Goal: Information Seeking & Learning: Learn about a topic

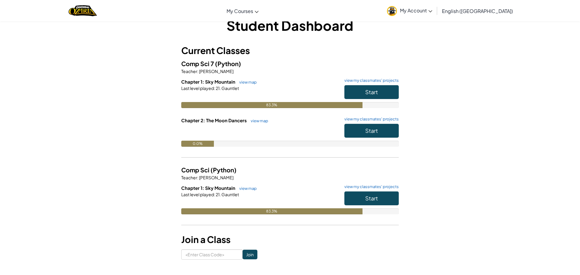
scroll to position [50, 0]
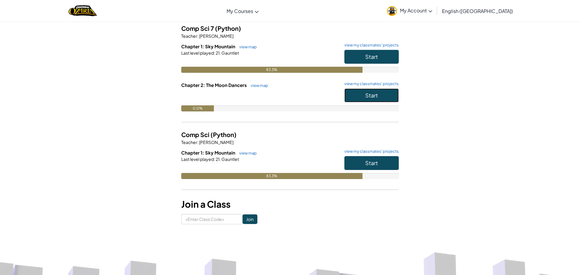
click at [360, 101] on button "Start" at bounding box center [371, 95] width 54 height 14
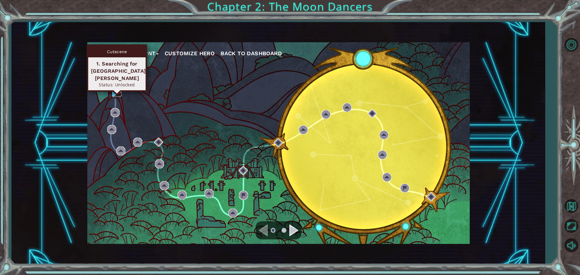
click at [115, 91] on img at bounding box center [116, 92] width 9 height 9
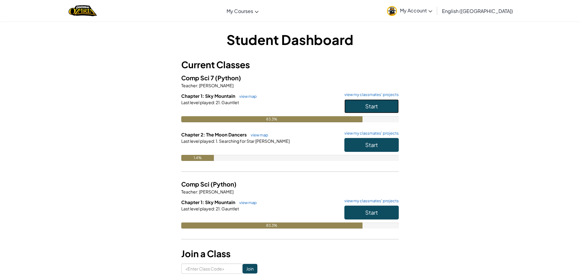
click at [353, 110] on button "Start" at bounding box center [371, 106] width 54 height 14
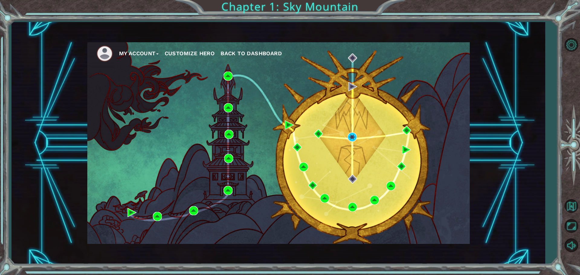
click at [337, 170] on div "My Account Customize Hero Back to Dashboard" at bounding box center [278, 143] width 382 height 202
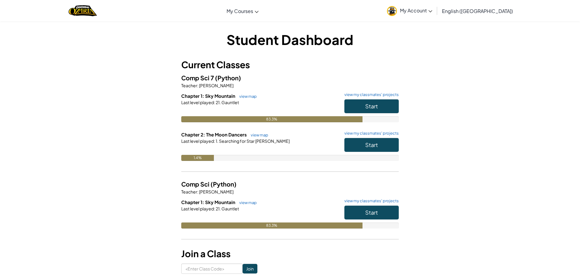
click at [369, 153] on div "Start" at bounding box center [368, 146] width 60 height 17
click at [362, 142] on button "Start" at bounding box center [371, 145] width 54 height 14
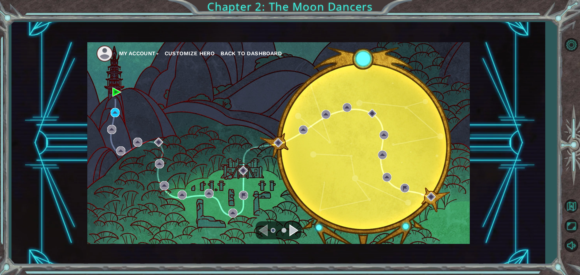
click at [266, 229] on div "Navigate to the previous page" at bounding box center [262, 230] width 9 height 12
drag, startPoint x: 266, startPoint y: 230, endPoint x: 286, endPoint y: 228, distance: 19.7
click at [277, 228] on div at bounding box center [278, 230] width 46 height 18
click at [289, 228] on div "Navigate to the next page" at bounding box center [293, 230] width 9 height 12
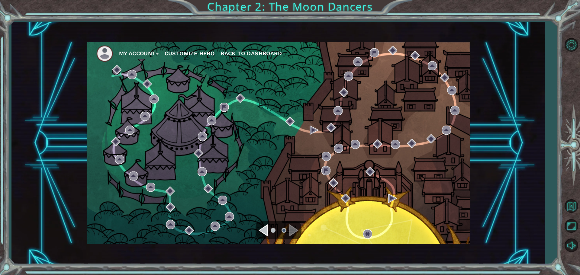
click at [261, 226] on div "Navigate to the previous page" at bounding box center [262, 230] width 9 height 12
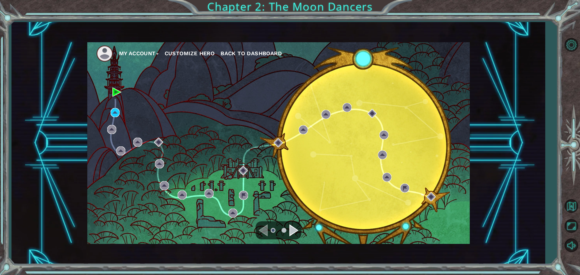
click at [289, 231] on div at bounding box center [278, 230] width 46 height 18
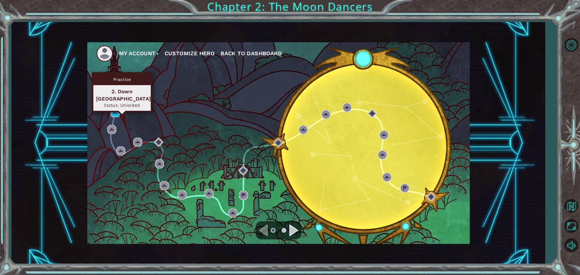
click at [111, 112] on img at bounding box center [114, 112] width 9 height 9
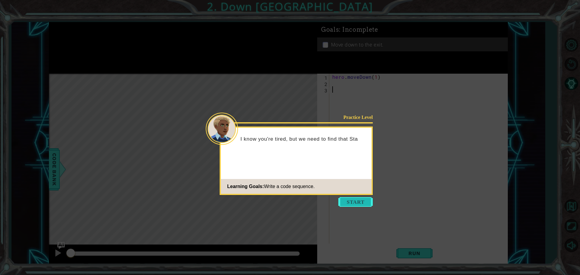
click at [350, 202] on button "Start" at bounding box center [355, 202] width 34 height 10
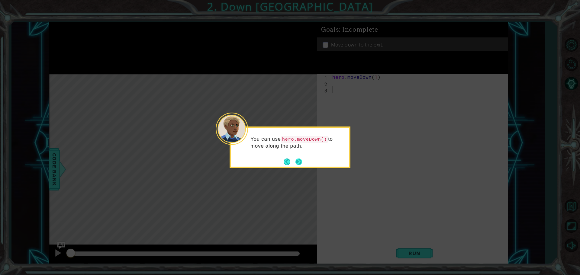
drag, startPoint x: 293, startPoint y: 168, endPoint x: 294, endPoint y: 163, distance: 5.2
click at [294, 166] on body "1 ההההההההההההההההההההההההההההההההההההההההההההההההההההההההההההההההההההההההההההה…" at bounding box center [290, 137] width 580 height 275
click at [294, 163] on button "Back" at bounding box center [289, 161] width 12 height 7
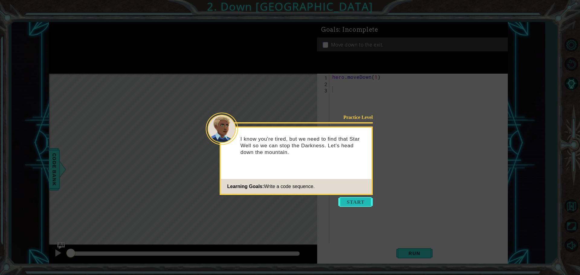
click at [355, 199] on button "Start" at bounding box center [355, 202] width 34 height 10
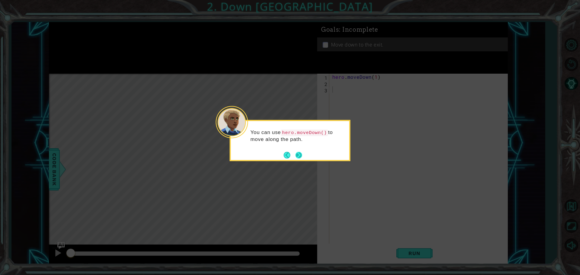
click at [299, 154] on div "You can use hero.moveDown() to move along the path." at bounding box center [290, 137] width 118 height 33
click at [299, 158] on button "Next" at bounding box center [298, 155] width 7 height 7
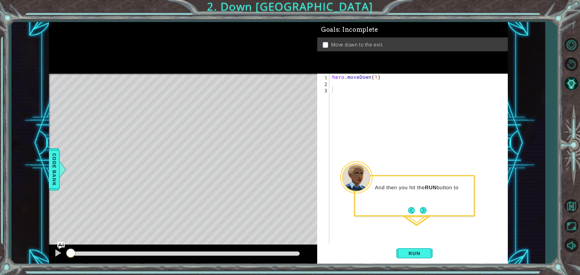
click at [423, 203] on div "And then you hit the RUN button to" at bounding box center [414, 189] width 118 height 26
click at [423, 213] on button "Next" at bounding box center [423, 210] width 7 height 7
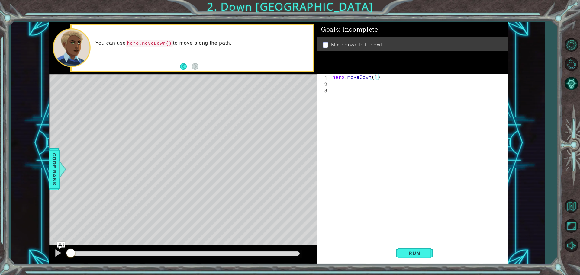
click at [376, 77] on div "hero . moveDown ( 1 )" at bounding box center [420, 166] width 178 height 184
type textarea "hero.moveDown(3)"
click at [416, 257] on button "Run" at bounding box center [414, 253] width 36 height 19
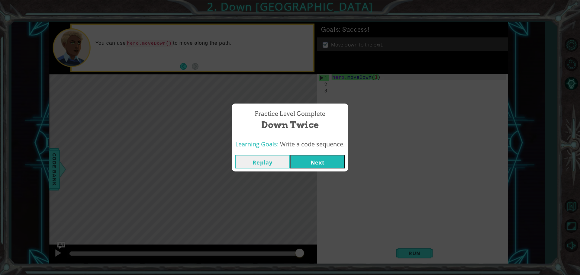
click at [308, 159] on button "Next" at bounding box center [317, 162] width 55 height 14
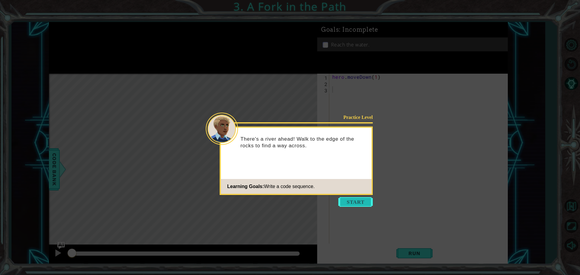
click at [355, 201] on button "Start" at bounding box center [355, 202] width 34 height 10
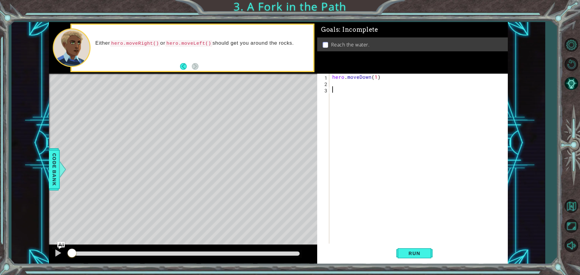
drag, startPoint x: 333, startPoint y: 83, endPoint x: 330, endPoint y: 84, distance: 3.5
click at [331, 83] on div "hero . moveDown ( 1 )" at bounding box center [420, 166] width 178 height 184
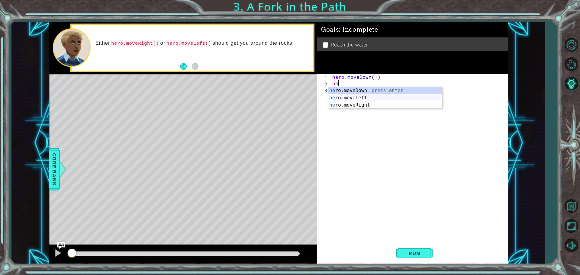
click at [364, 98] on div "he ro.moveDown press enter he ro.moveLeft press enter he ro.moveRight press ent…" at bounding box center [385, 105] width 114 height 36
type textarea "hero.moveLeft(1)"
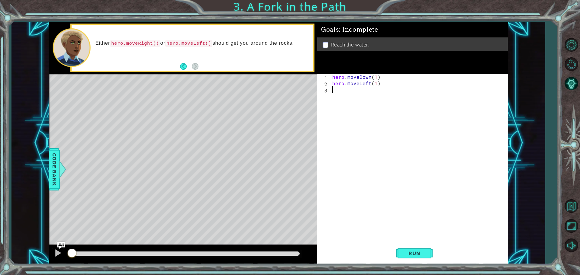
click at [332, 94] on div "hero . moveDown ( 1 ) hero . moveLeft ( 1 )" at bounding box center [420, 166] width 178 height 184
click at [352, 98] on div "h ero.moveDown press enter h ero.moveLeft press enter h ero.moveRight press ent…" at bounding box center [385, 111] width 114 height 36
type textarea "hero.moveDown(1)"
click at [408, 247] on button "Run" at bounding box center [414, 253] width 36 height 19
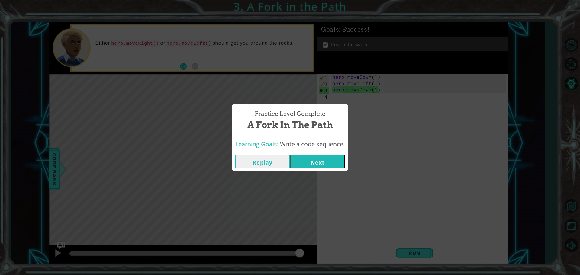
click at [305, 168] on div "Replay Next" at bounding box center [290, 162] width 116 height 20
click at [307, 162] on button "Next" at bounding box center [317, 162] width 55 height 14
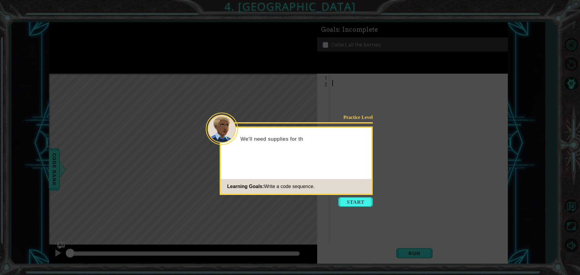
click at [342, 195] on icon at bounding box center [290, 137] width 580 height 275
click at [345, 199] on button "Start" at bounding box center [355, 202] width 34 height 10
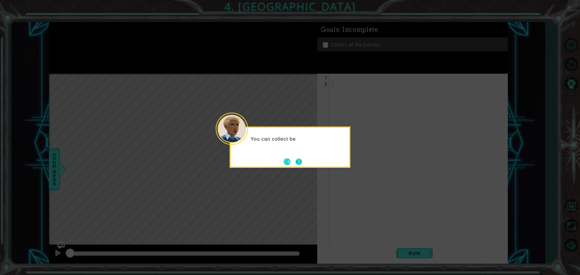
click at [298, 162] on button "Next" at bounding box center [298, 161] width 7 height 7
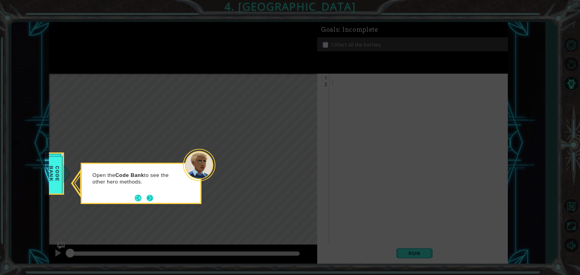
click at [147, 197] on button "Next" at bounding box center [149, 198] width 7 height 7
click at [149, 201] on button "Next" at bounding box center [149, 198] width 7 height 7
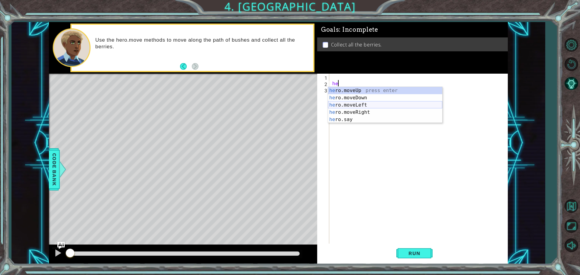
click at [349, 104] on div "he ro.moveUp press enter he ro.moveDown press enter he ro.moveLeft press enter …" at bounding box center [385, 112] width 114 height 51
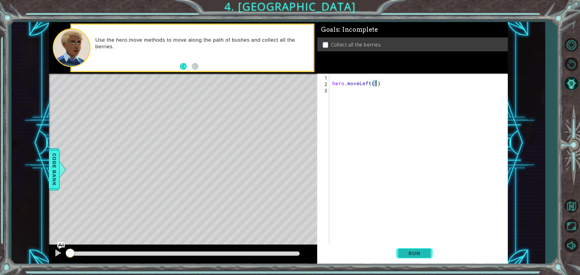
click at [417, 251] on span "Run" at bounding box center [414, 253] width 24 height 6
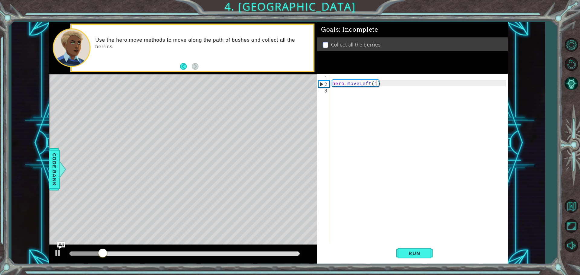
type textarea "hero.moveLeft(3)"
click at [331, 91] on div "hero . moveLeft ( 3 )" at bounding box center [420, 166] width 178 height 184
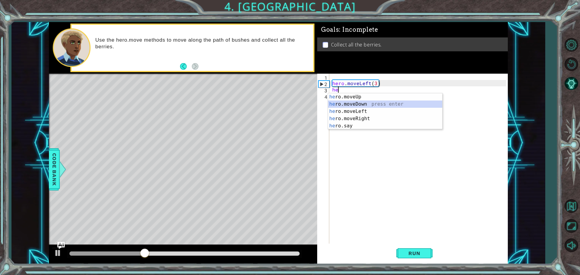
click at [366, 106] on div "he ro.moveUp press enter he ro.moveDown press enter he ro.moveLeft press enter …" at bounding box center [385, 118] width 114 height 51
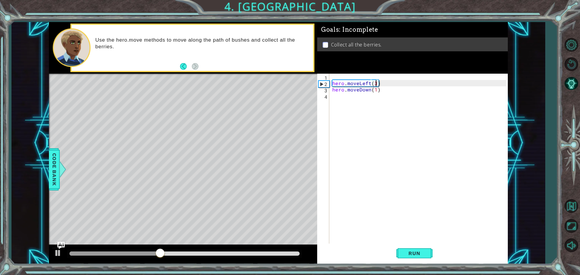
click at [375, 82] on div "hero . moveLeft ( 3 ) hero . moveDown ( 1 )" at bounding box center [420, 166] width 178 height 184
type textarea "hero.moveLeft(3)"
click at [410, 255] on span "Run" at bounding box center [414, 253] width 24 height 6
click at [331, 96] on div "hero . moveLeft ( 3 ) hero . moveDown ( 1 )" at bounding box center [420, 166] width 178 height 184
click at [375, 90] on div "hero . moveLeft ( 3 ) hero . moveDown ( 1 )" at bounding box center [420, 166] width 178 height 184
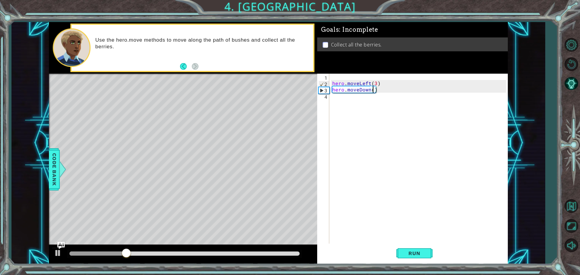
scroll to position [0, 2]
type textarea "hero.moveDown(2)"
click at [415, 250] on span "Run" at bounding box center [414, 253] width 24 height 6
click at [412, 254] on span "Run" at bounding box center [414, 253] width 24 height 6
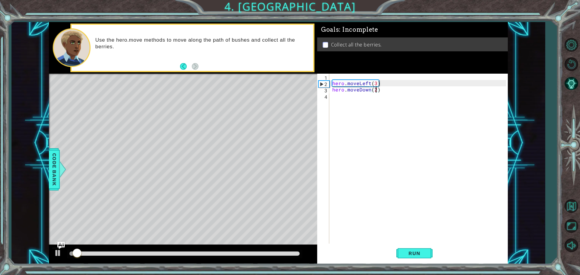
click at [343, 99] on div "hero . moveLeft ( 3 ) hero . moveDown ( 2 )" at bounding box center [420, 166] width 178 height 184
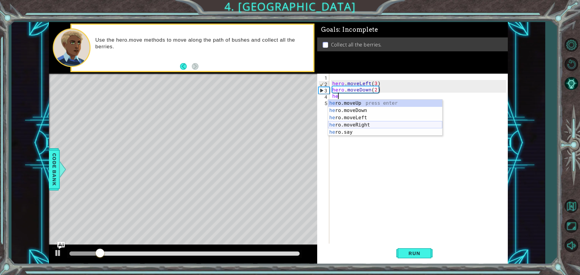
click at [369, 123] on div "he ro.moveUp press enter he ro.moveDown press enter he ro.moveLeft press enter …" at bounding box center [385, 125] width 114 height 51
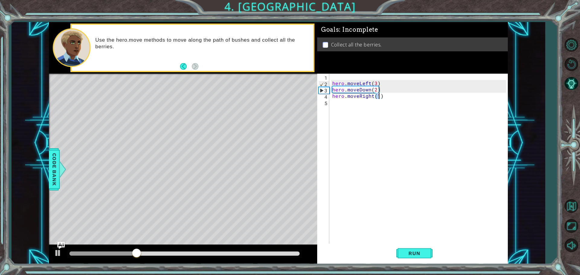
type textarea "hero.moveRight(2)"
click at [332, 101] on div "hero . moveLeft ( 3 ) hero . moveDown ( 2 ) hero . moveRight ( 2 )" at bounding box center [420, 166] width 178 height 184
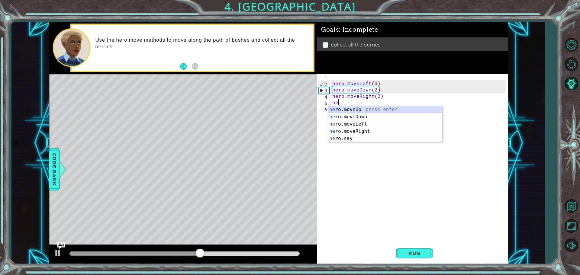
click at [363, 107] on div "he ro.moveUp press enter he ro.moveDown press enter he ro.moveLeft press enter …" at bounding box center [385, 131] width 114 height 51
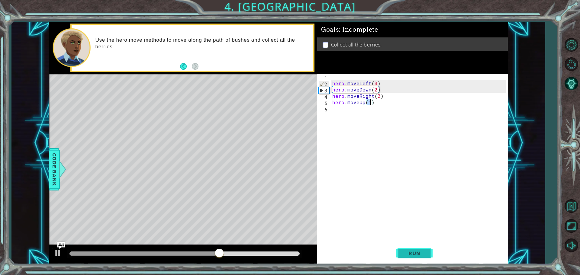
type textarea "hero.moveUp(1)"
click at [399, 251] on button "Run" at bounding box center [414, 253] width 36 height 19
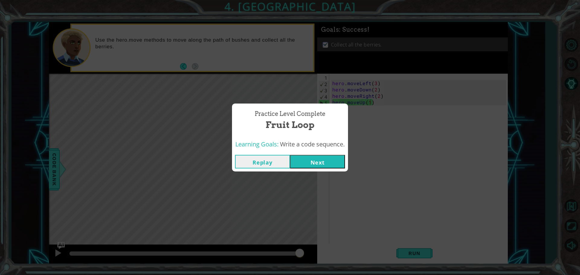
click at [316, 161] on button "Next" at bounding box center [317, 162] width 55 height 14
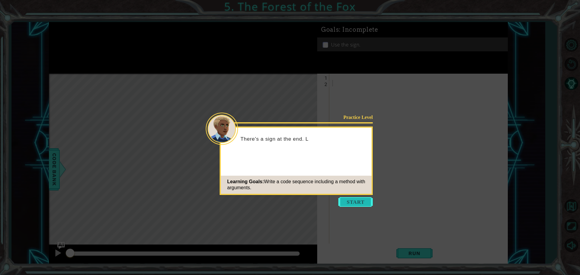
click at [353, 201] on button "Start" at bounding box center [355, 202] width 34 height 10
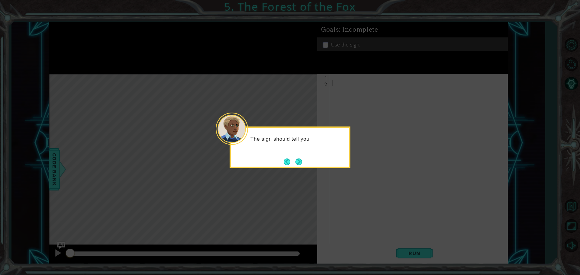
click at [292, 158] on footer at bounding box center [292, 161] width 18 height 9
click at [292, 161] on button "Back" at bounding box center [289, 161] width 12 height 7
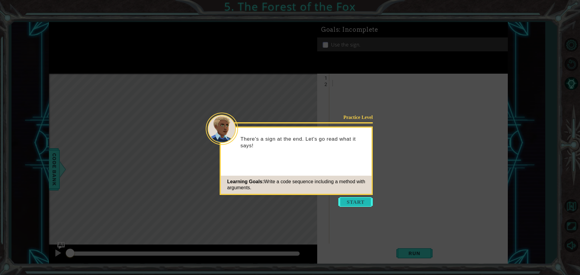
click at [347, 206] on button "Start" at bounding box center [355, 202] width 34 height 10
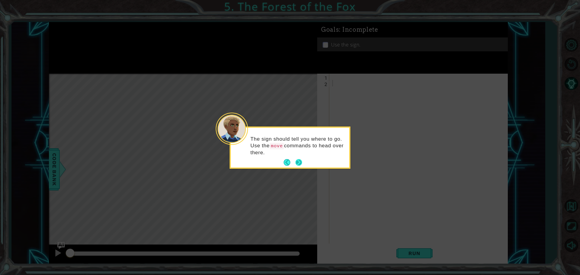
click at [295, 159] on button "Next" at bounding box center [298, 162] width 7 height 7
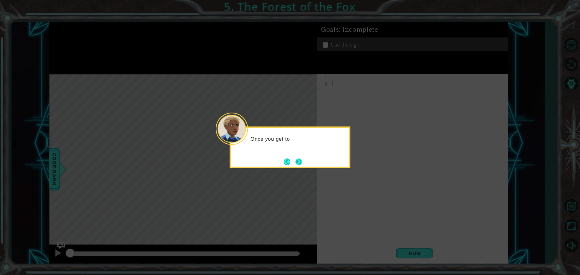
drag, startPoint x: 293, startPoint y: 157, endPoint x: 297, endPoint y: 165, distance: 9.1
click at [297, 165] on footer at bounding box center [292, 161] width 18 height 9
click at [297, 165] on button "Next" at bounding box center [298, 161] width 7 height 7
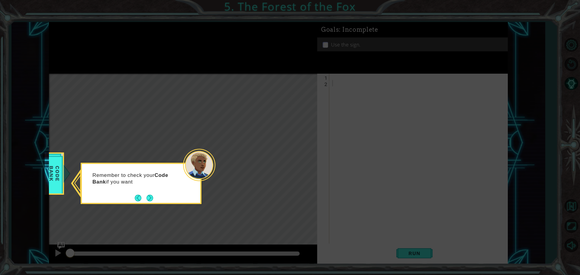
click at [149, 204] on div "Remember to check your Code Bank if you want" at bounding box center [141, 183] width 121 height 41
click at [151, 199] on button "Next" at bounding box center [149, 198] width 7 height 7
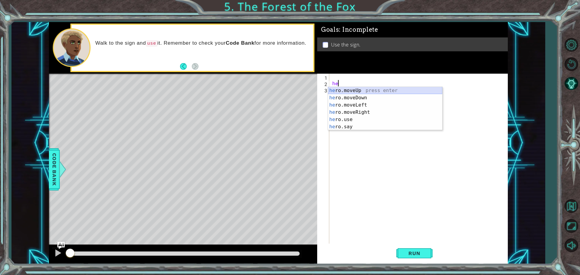
type textarea "h"
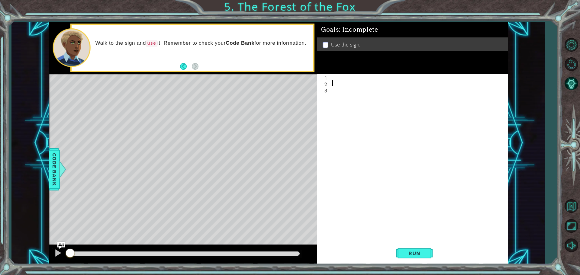
click at [343, 80] on div at bounding box center [420, 166] width 178 height 184
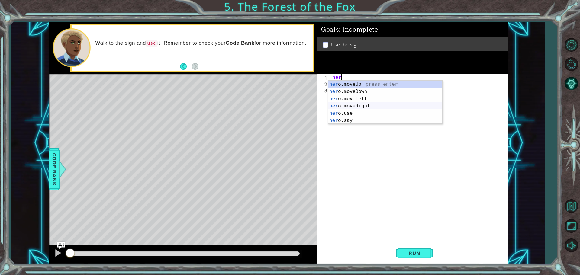
click at [370, 106] on div "her o.moveUp press enter her o.moveDown press enter her o.moveLeft press enter …" at bounding box center [385, 110] width 114 height 58
type textarea "hero.moveRight(1)"
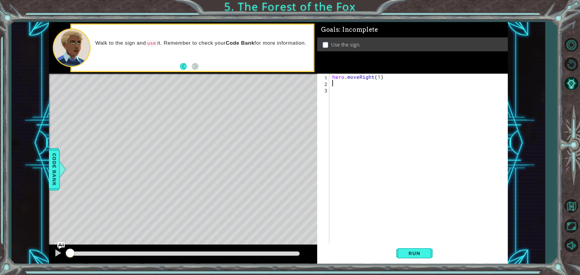
click at [338, 86] on div "hero . moveRight ( 1 )" at bounding box center [420, 166] width 178 height 184
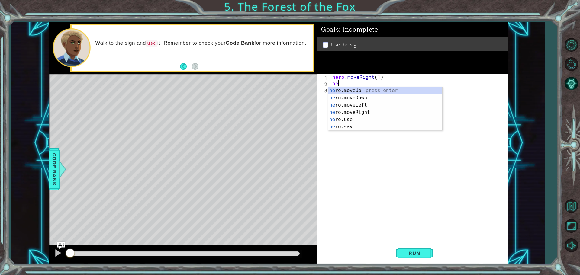
type textarea "hero.moveUp(1)"
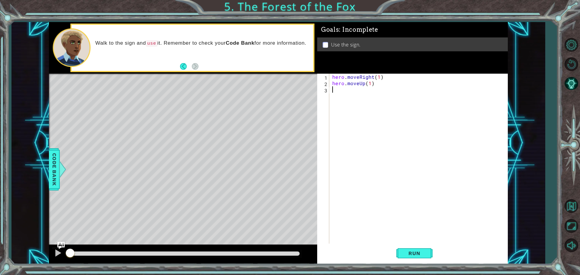
click at [337, 91] on div "hero . moveRight ( 1 ) hero . moveUp ( 1 )" at bounding box center [420, 166] width 178 height 184
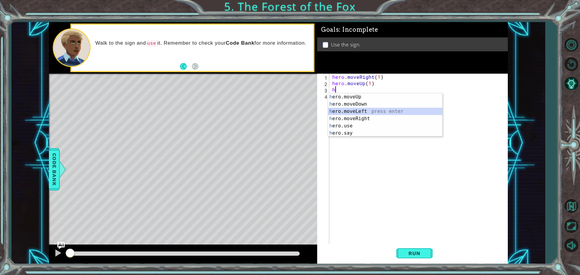
click at [356, 110] on div "h ero.moveUp press enter h ero.moveDown press enter h ero.moveLeft press enter …" at bounding box center [385, 122] width 114 height 58
type textarea "hero.moveLeft(1)"
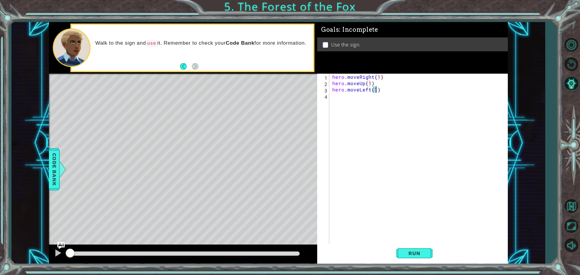
click at [337, 110] on div "hero . moveRight ( 1 ) hero . moveUp ( 1 ) hero . moveLeft ( 1 )" at bounding box center [420, 166] width 178 height 184
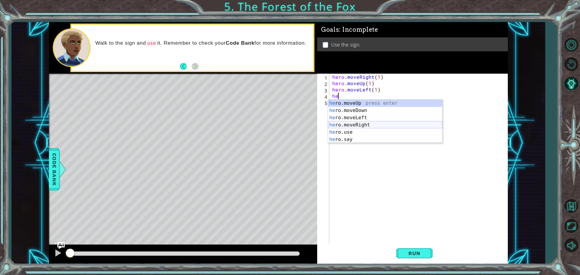
click at [356, 126] on div "he ro.moveUp press enter he ro.moveDown press enter he ro.moveLeft press enter …" at bounding box center [385, 129] width 114 height 58
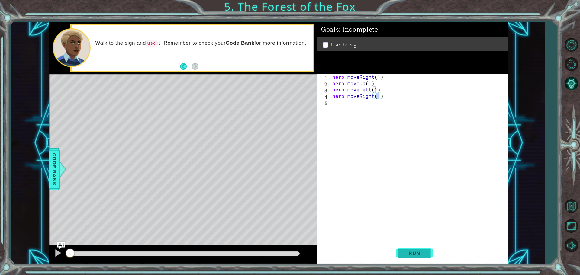
click at [410, 255] on span "Run" at bounding box center [414, 253] width 24 height 6
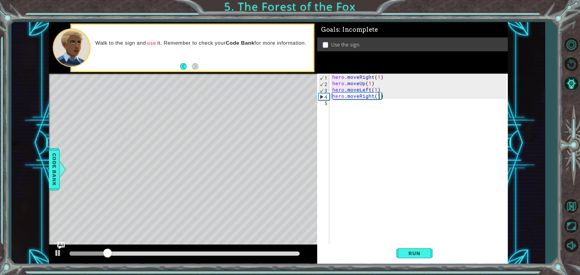
click at [379, 90] on div "hero . moveRight ( 1 ) hero . moveUp ( 1 ) hero . moveLeft ( 1 ) hero . moveRig…" at bounding box center [420, 166] width 178 height 184
type textarea "hero.moveLeft(1)"
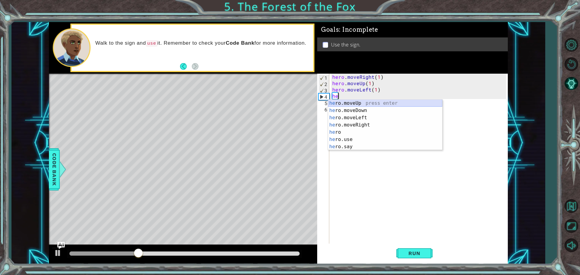
click at [352, 102] on div "he ro.moveUp press enter he ro.moveDown press enter he ro.moveLeft press enter …" at bounding box center [385, 132] width 114 height 65
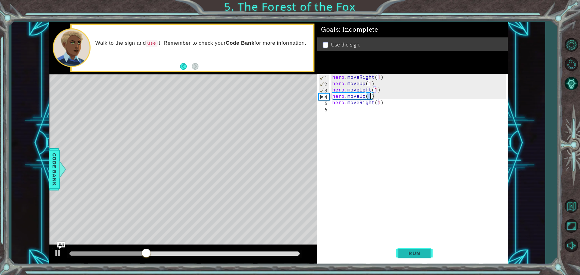
type textarea "hero.moveUp(1)"
drag, startPoint x: 414, startPoint y: 250, endPoint x: 403, endPoint y: 229, distance: 23.5
click at [404, 233] on div "hero.moveUp(1) 1 2 3 4 5 6 hero . moveRight ( 1 ) hero . moveUp ( 1 ) hero . mo…" at bounding box center [412, 169] width 190 height 190
click at [407, 248] on button "Run" at bounding box center [414, 253] width 36 height 19
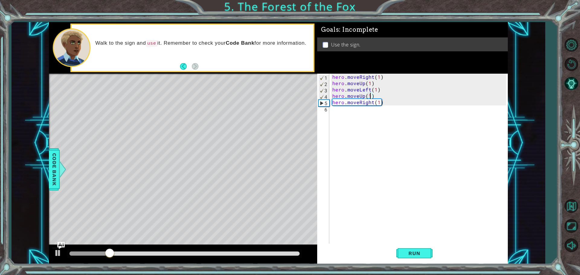
click at [341, 111] on div "hero . moveRight ( 1 ) hero . moveUp ( 1 ) hero . moveLeft ( 1 ) hero . moveUp …" at bounding box center [420, 166] width 178 height 184
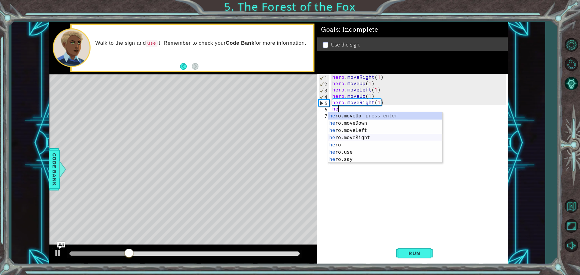
click at [366, 135] on div "he ro.moveUp press enter he ro.moveDown press enter he ro.moveLeft press enter …" at bounding box center [385, 144] width 114 height 65
type textarea "hero.moveRight(1)"
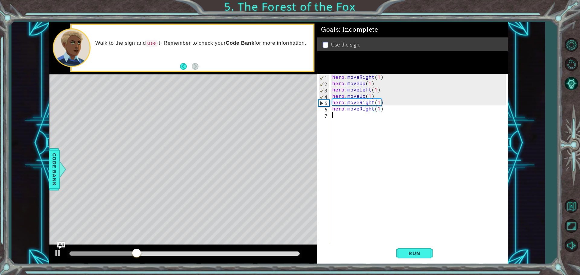
click at [335, 117] on div "hero . moveRight ( 1 ) hero . moveUp ( 1 ) hero . moveLeft ( 1 ) hero . moveUp …" at bounding box center [420, 166] width 178 height 184
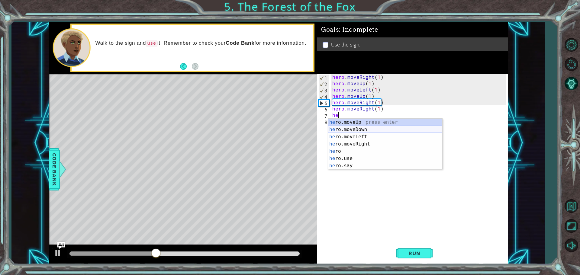
click at [355, 130] on div "he ro.moveUp press enter he ro.moveDown press enter he ro.moveLeft press enter …" at bounding box center [385, 151] width 114 height 65
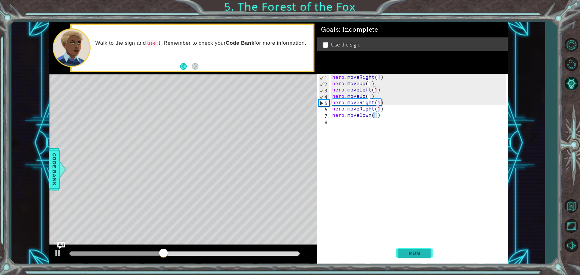
type textarea "hero.moveDown(1)"
click at [412, 254] on span "Run" at bounding box center [414, 253] width 24 height 6
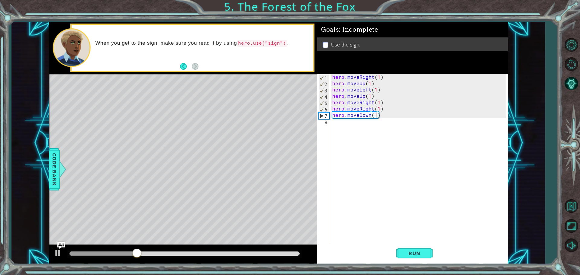
click at [338, 125] on div "hero . moveRight ( 1 ) hero . moveUp ( 1 ) hero . moveLeft ( 1 ) hero . moveUp …" at bounding box center [420, 166] width 178 height 184
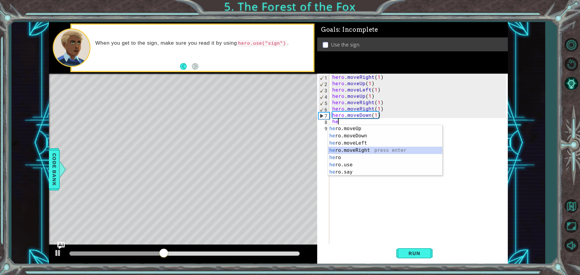
click at [369, 149] on div "he ro.moveUp press enter he ro.moveDown press enter he ro.moveLeft press enter …" at bounding box center [385, 157] width 114 height 65
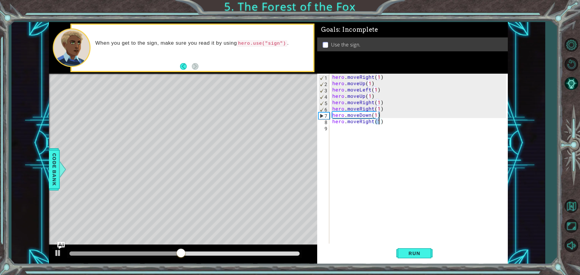
click at [329, 130] on div "hero.moveRight(1) 1 2 3 4 5 6 7 8 9 hero . moveRight ( 1 ) hero . moveUp ( 1 ) …" at bounding box center [411, 159] width 189 height 171
type textarea "hero.moveRight(1h)"
type textarea "hero.moveRight(1)"
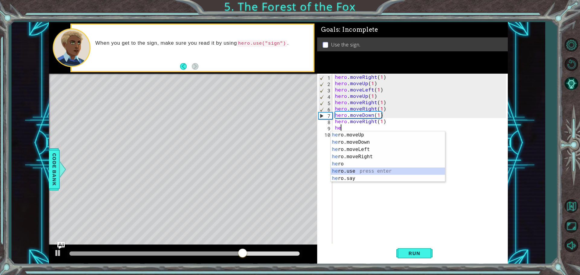
click at [354, 169] on div "he ro.moveUp press enter he ro.moveDown press enter he ro.moveLeft press enter …" at bounding box center [388, 163] width 114 height 65
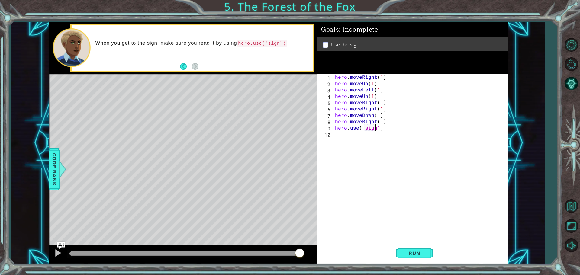
scroll to position [0, 2]
click at [412, 255] on span "Run" at bounding box center [414, 253] width 24 height 6
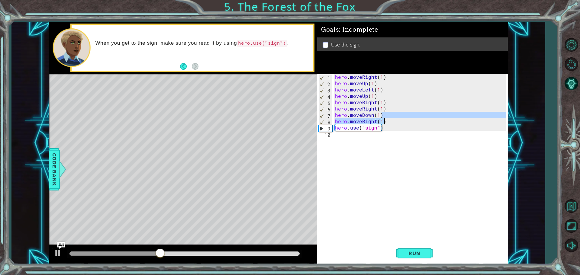
drag, startPoint x: 385, startPoint y: 117, endPoint x: 385, endPoint y: 121, distance: 3.7
click at [385, 121] on div "hero . moveRight ( 1 ) hero . moveUp ( 1 ) hero . moveLeft ( 1 ) hero . moveUp …" at bounding box center [421, 166] width 175 height 184
click at [390, 123] on div "hero . moveRight ( 1 ) hero . moveUp ( 1 ) hero . moveLeft ( 1 ) hero . moveUp …" at bounding box center [420, 159] width 172 height 171
type textarea "hero.moveRight(1)"
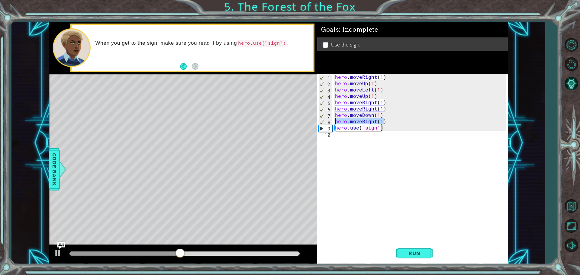
drag, startPoint x: 390, startPoint y: 123, endPoint x: 330, endPoint y: 123, distance: 59.8
click at [330, 123] on div "hero.moveRight(1) 1 2 3 4 5 6 7 8 9 10 hero . moveRight ( 1 ) hero . moveUp ( 1…" at bounding box center [411, 159] width 189 height 171
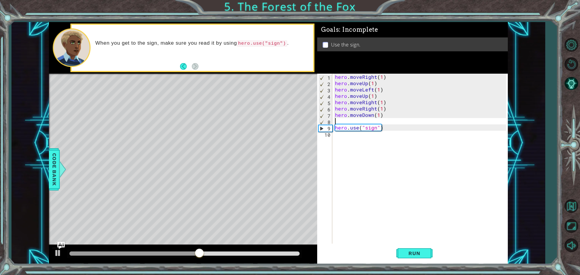
type textarea "hero.moveDown(1)"
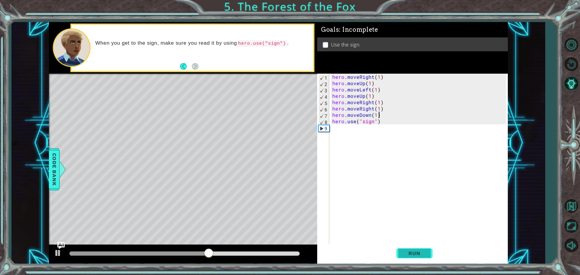
click at [408, 249] on button "Run" at bounding box center [414, 253] width 36 height 19
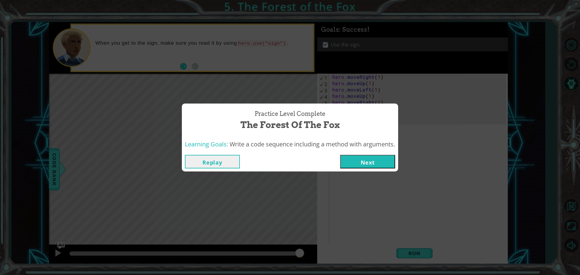
click at [365, 165] on button "Next" at bounding box center [367, 162] width 55 height 14
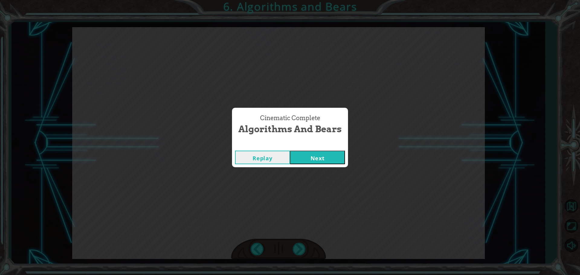
click at [318, 156] on button "Next" at bounding box center [317, 158] width 55 height 14
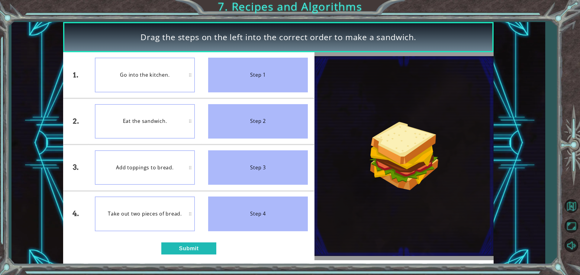
click at [252, 86] on div "Step 1" at bounding box center [258, 75] width 100 height 34
click at [185, 73] on div "Go into the kitchen." at bounding box center [145, 75] width 100 height 34
click at [168, 63] on div "Go into the kitchen." at bounding box center [145, 75] width 100 height 34
drag, startPoint x: 232, startPoint y: 83, endPoint x: 202, endPoint y: 79, distance: 30.4
click at [202, 79] on li "Step 1" at bounding box center [257, 75] width 113 height 46
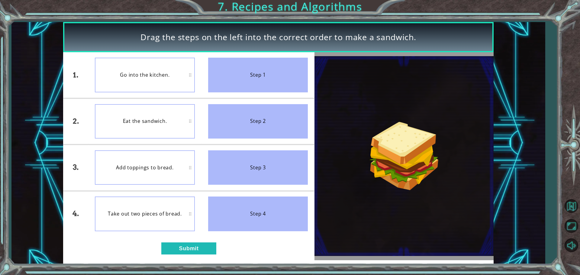
click at [233, 77] on div "Step 1" at bounding box center [258, 75] width 100 height 34
drag, startPoint x: 233, startPoint y: 77, endPoint x: 230, endPoint y: 82, distance: 6.0
click at [233, 78] on div "Step 1" at bounding box center [258, 75] width 100 height 34
click at [166, 169] on div "Take out two pieces of bread." at bounding box center [145, 167] width 100 height 34
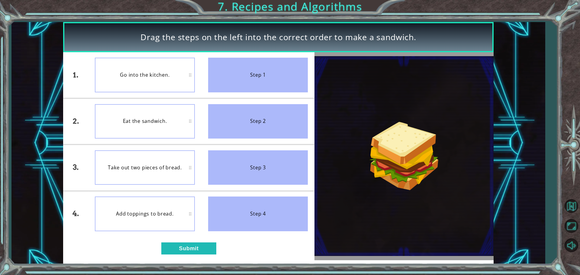
click at [188, 168] on div "Take out two pieces of bread." at bounding box center [145, 167] width 100 height 34
drag, startPoint x: 207, startPoint y: 250, endPoint x: 264, endPoint y: 235, distance: 59.6
click at [264, 235] on div "1. 2. 3. 4. Go into the kitchen. Eat the sandwich. Take out two pieces of bread…" at bounding box center [188, 156] width 251 height 208
click at [205, 246] on button "Submit" at bounding box center [188, 248] width 55 height 12
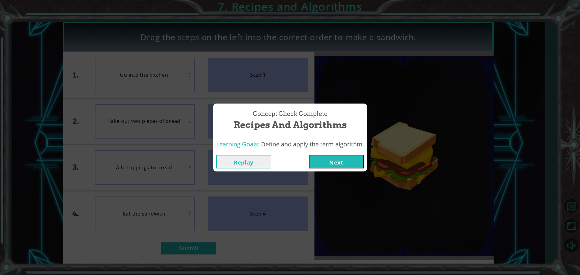
click at [312, 158] on button "Next" at bounding box center [336, 162] width 55 height 14
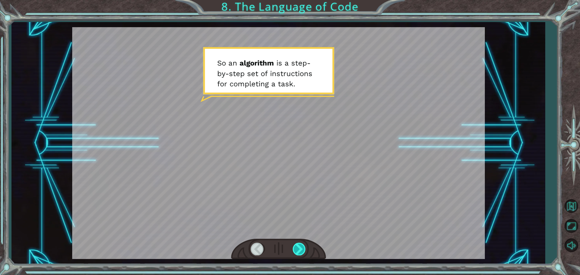
click at [293, 245] on div at bounding box center [299, 249] width 14 height 12
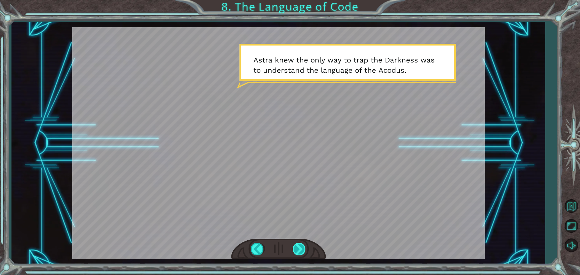
click at [294, 245] on div at bounding box center [299, 249] width 14 height 12
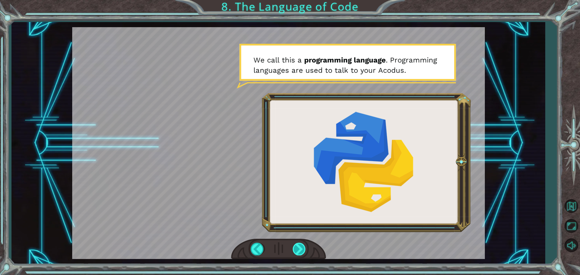
drag, startPoint x: 299, startPoint y: 241, endPoint x: 299, endPoint y: 245, distance: 4.6
click at [299, 245] on div at bounding box center [278, 249] width 95 height 21
click at [299, 245] on div at bounding box center [299, 249] width 14 height 12
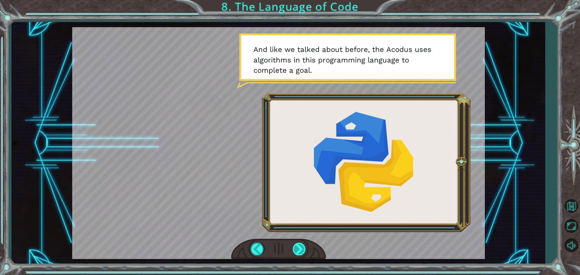
click at [295, 246] on div at bounding box center [299, 249] width 14 height 12
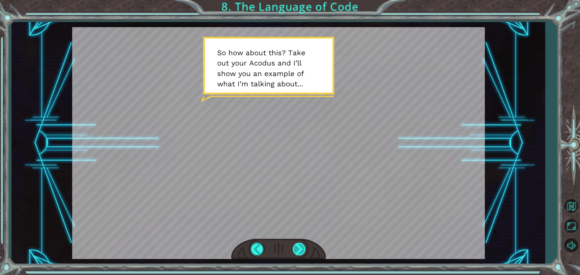
click at [300, 244] on div at bounding box center [299, 249] width 14 height 12
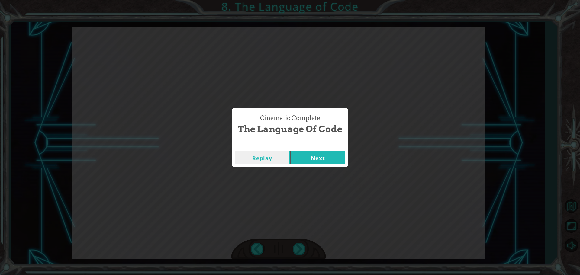
click at [307, 165] on div "Replay Next" at bounding box center [290, 158] width 117 height 20
click at [305, 155] on button "Next" at bounding box center [317, 158] width 55 height 14
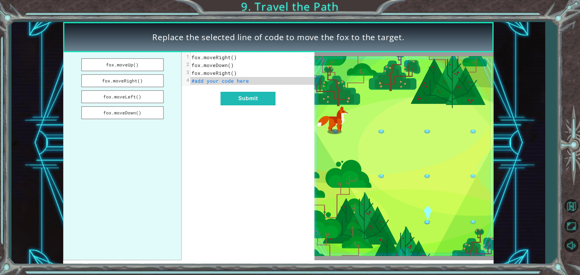
drag, startPoint x: 127, startPoint y: 81, endPoint x: 219, endPoint y: 94, distance: 92.9
click at [221, 97] on div "fox.moveUp() fox.moveRight() fox.moveLeft() fox.moveDown() xxxxxxxxxx 4 1 fox.m…" at bounding box center [188, 156] width 251 height 208
click at [259, 82] on pre "#add your code here" at bounding box center [252, 81] width 124 height 8
drag, startPoint x: 251, startPoint y: 80, endPoint x: 223, endPoint y: 71, distance: 29.3
click at [225, 72] on div "1 fox.moveRight() 2 fox.moveDown() 3 fox.moveRight() 4 #add your code here" at bounding box center [252, 68] width 124 height 31
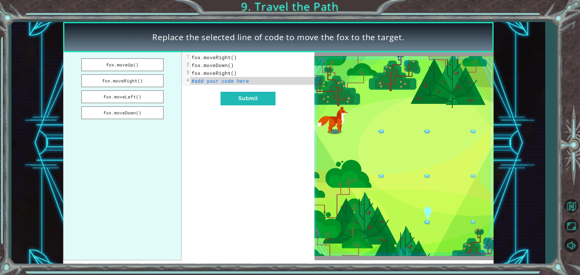
click at [222, 71] on span "fox.moveRight()" at bounding box center [213, 73] width 45 height 6
click at [212, 69] on pre "fox.moveDown()" at bounding box center [252, 65] width 124 height 8
click at [81, 74] on button "fox.moveRight()" at bounding box center [122, 80] width 82 height 13
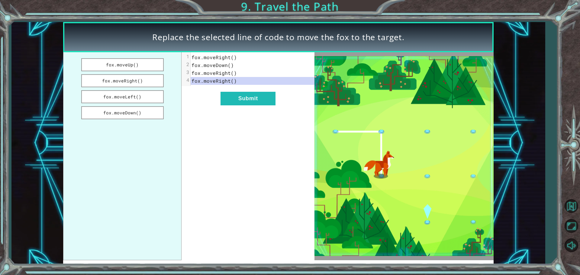
click at [81, 74] on button "fox.moveRight()" at bounding box center [122, 80] width 82 height 13
click at [139, 98] on button "fox.moveLeft()" at bounding box center [122, 96] width 82 height 13
click at [160, 111] on button "fox.moveDown()" at bounding box center [122, 112] width 82 height 13
drag, startPoint x: 243, startPoint y: 101, endPoint x: 239, endPoint y: 102, distance: 4.0
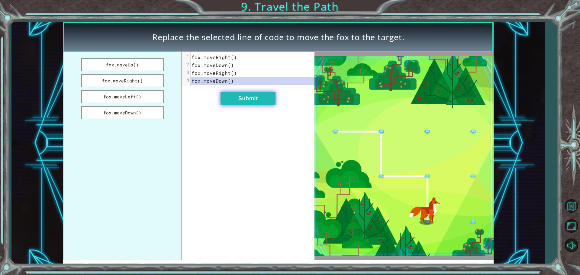
click at [241, 101] on button "Submit" at bounding box center [247, 99] width 55 height 14
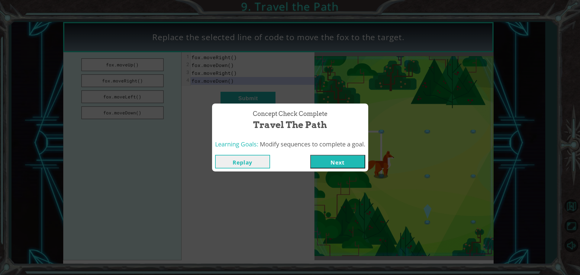
click at [328, 157] on button "Next" at bounding box center [337, 162] width 55 height 14
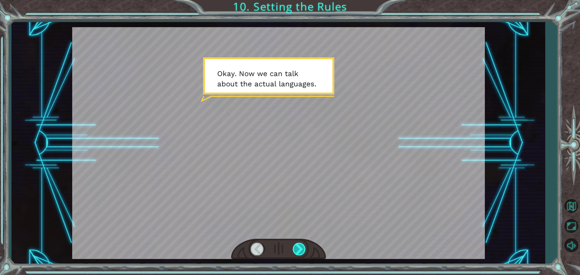
click at [295, 243] on div at bounding box center [278, 249] width 95 height 21
drag, startPoint x: 309, startPoint y: 248, endPoint x: 308, endPoint y: 246, distance: 3.3
click at [308, 246] on div at bounding box center [278, 249] width 95 height 21
click at [304, 245] on div at bounding box center [299, 249] width 14 height 12
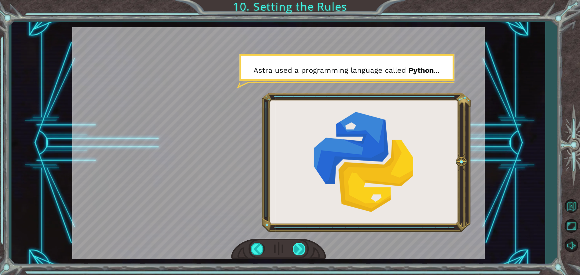
drag, startPoint x: 300, startPoint y: 248, endPoint x: 301, endPoint y: 244, distance: 3.7
click at [301, 245] on div at bounding box center [299, 249] width 14 height 12
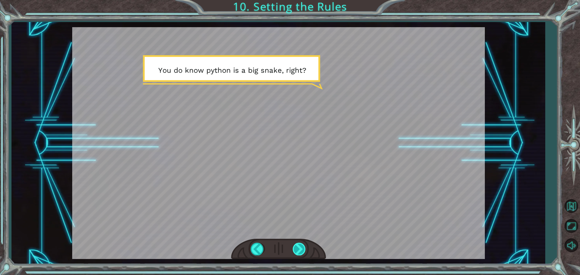
click at [297, 248] on div at bounding box center [299, 249] width 14 height 12
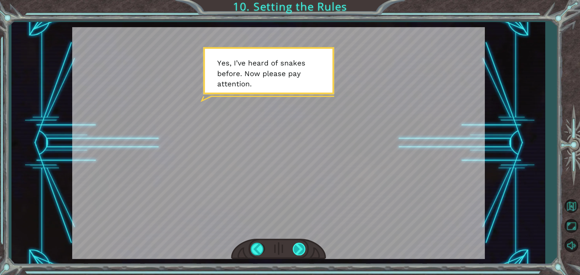
click at [298, 252] on div at bounding box center [299, 249] width 14 height 12
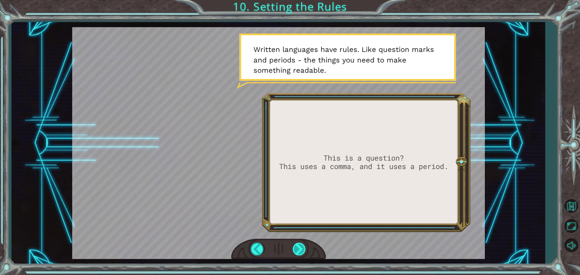
click at [298, 251] on div at bounding box center [299, 249] width 14 height 12
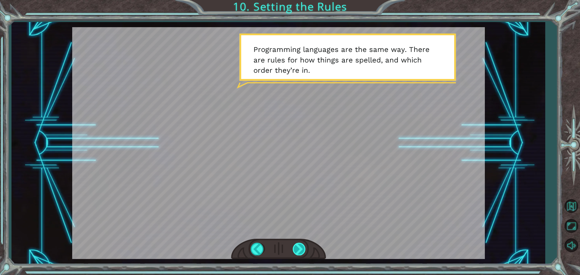
click at [293, 251] on div at bounding box center [299, 249] width 14 height 12
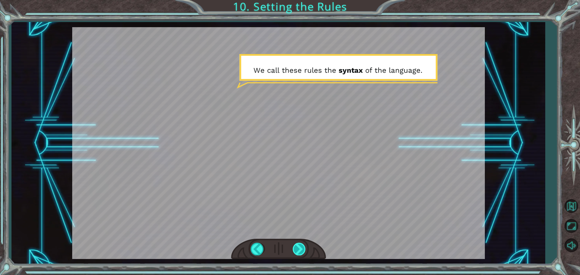
click at [295, 250] on div at bounding box center [299, 249] width 14 height 12
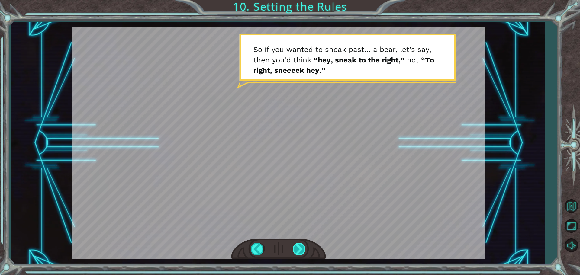
click at [297, 246] on div at bounding box center [299, 249] width 14 height 12
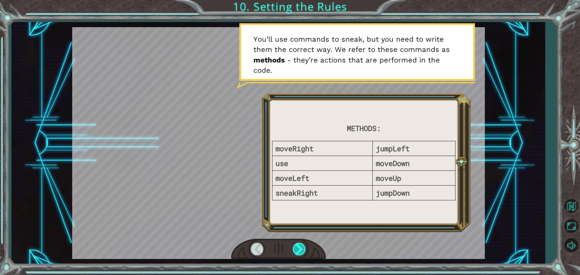
click at [302, 249] on div at bounding box center [299, 249] width 14 height 12
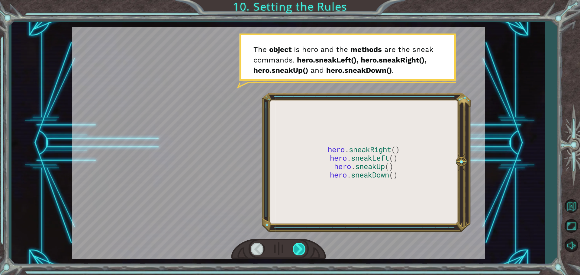
click at [294, 244] on div at bounding box center [299, 249] width 14 height 12
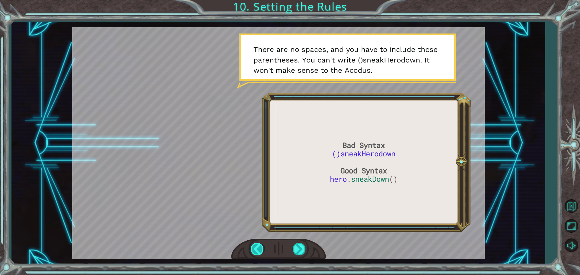
click at [254, 245] on div at bounding box center [258, 249] width 14 height 12
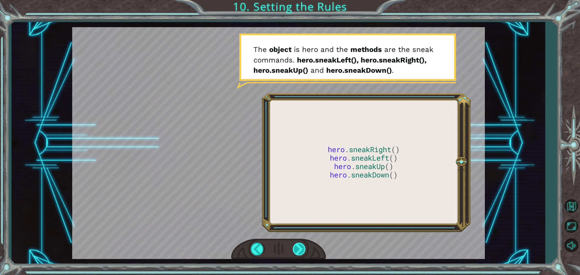
click at [296, 251] on div at bounding box center [299, 249] width 14 height 12
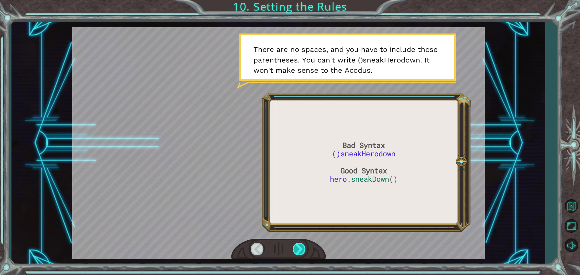
click at [296, 251] on div at bounding box center [299, 249] width 14 height 12
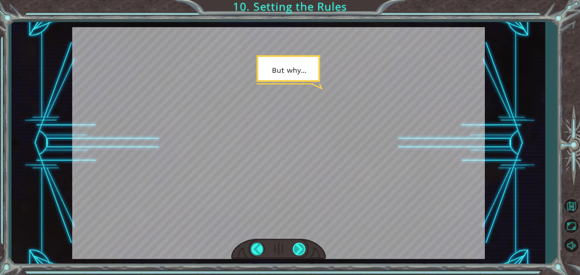
click at [294, 251] on div at bounding box center [299, 249] width 14 height 12
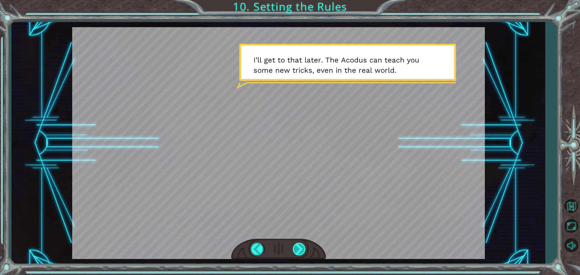
click at [294, 251] on div at bounding box center [299, 249] width 14 height 12
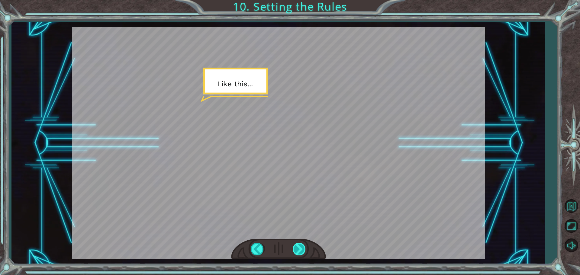
click at [294, 251] on div at bounding box center [299, 249] width 14 height 12
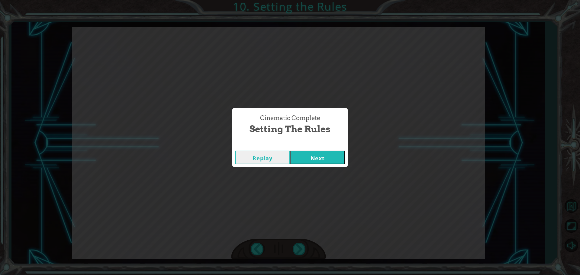
click at [305, 159] on button "Next" at bounding box center [317, 158] width 55 height 14
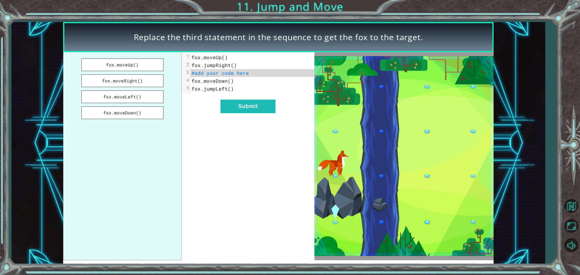
click at [249, 72] on pre "#add your code here" at bounding box center [252, 73] width 124 height 8
click at [144, 80] on button "fox.moveRight()" at bounding box center [122, 80] width 82 height 13
click at [123, 93] on button "fox.moveLeft()" at bounding box center [122, 96] width 82 height 13
click at [136, 111] on button "fox.moveDown()" at bounding box center [122, 112] width 82 height 13
click at [248, 108] on button "Submit" at bounding box center [247, 107] width 55 height 14
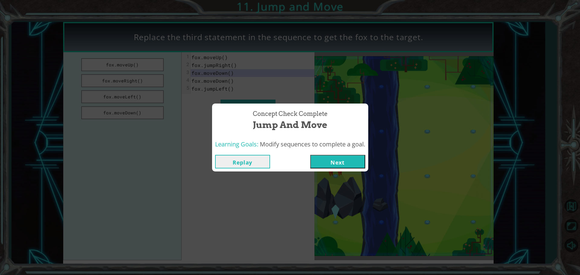
click at [359, 158] on button "Next" at bounding box center [337, 162] width 55 height 14
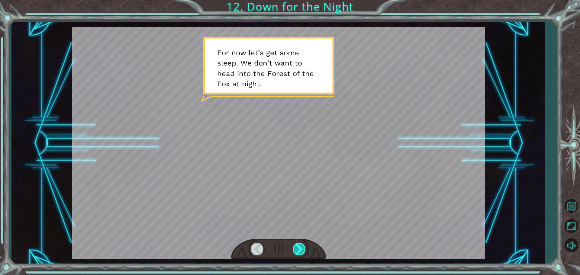
click at [301, 243] on div at bounding box center [299, 249] width 14 height 12
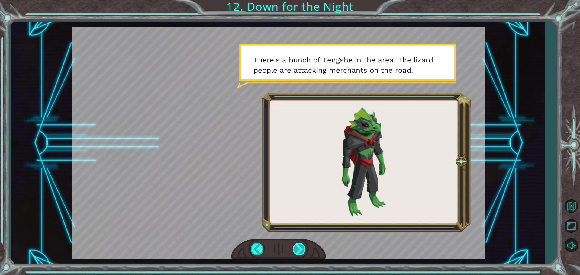
click at [297, 255] on div at bounding box center [299, 249] width 14 height 12
click at [296, 254] on div at bounding box center [299, 249] width 14 height 12
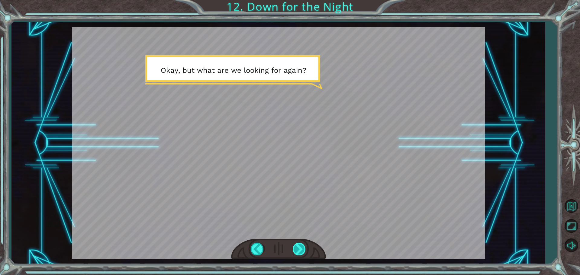
click at [296, 254] on div at bounding box center [299, 249] width 14 height 12
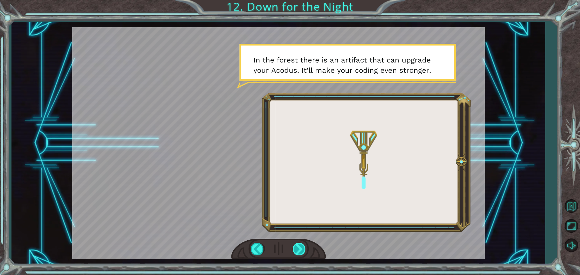
click at [294, 251] on div at bounding box center [299, 249] width 14 height 12
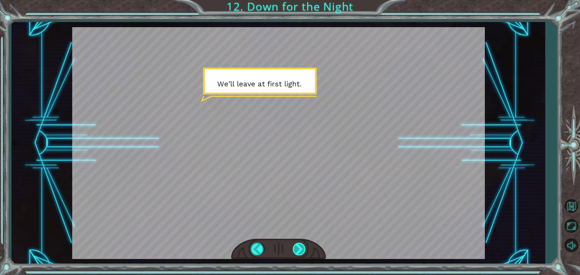
click at [294, 251] on div at bounding box center [299, 249] width 14 height 12
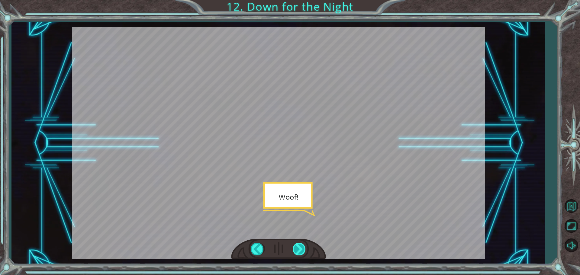
click at [294, 251] on div at bounding box center [299, 249] width 14 height 12
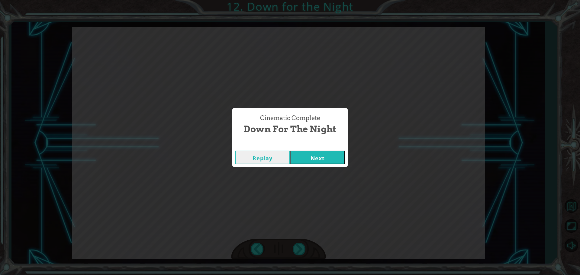
click at [309, 162] on button "Next" at bounding box center [317, 158] width 55 height 14
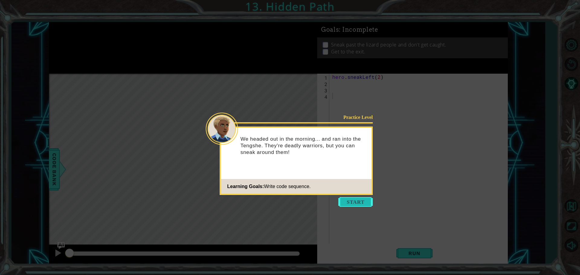
click at [353, 201] on button "Start" at bounding box center [355, 202] width 34 height 10
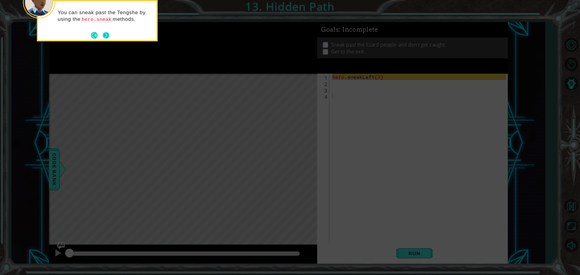
click at [106, 35] on button "Next" at bounding box center [106, 35] width 7 height 7
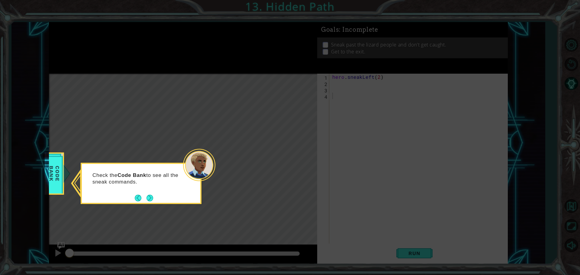
click at [150, 198] on button "Next" at bounding box center [149, 198] width 7 height 7
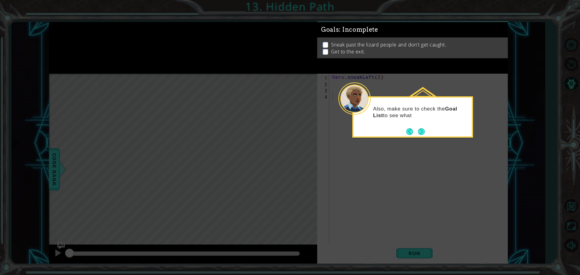
drag, startPoint x: 414, startPoint y: 124, endPoint x: 408, endPoint y: 128, distance: 6.6
click at [413, 126] on div "Also, make sure to check the Goal List to see what" at bounding box center [412, 115] width 118 height 30
click at [419, 128] on button "Next" at bounding box center [421, 131] width 7 height 7
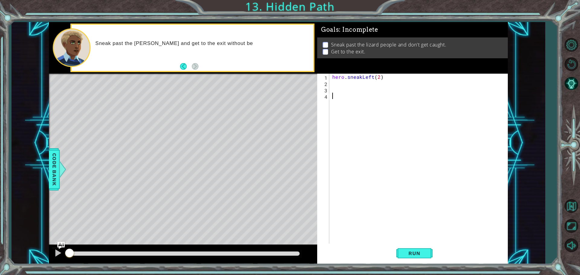
click at [329, 79] on div "1" at bounding box center [323, 78] width 11 height 6
type textarea "hero.sneakLeft(2)"
click at [348, 87] on div "hero . sneakLeft ( 2 )" at bounding box center [420, 166] width 178 height 184
click at [425, 254] on span "Run" at bounding box center [414, 253] width 24 height 6
click at [334, 86] on div "hero . sneakLeft ( 2 )" at bounding box center [420, 166] width 178 height 184
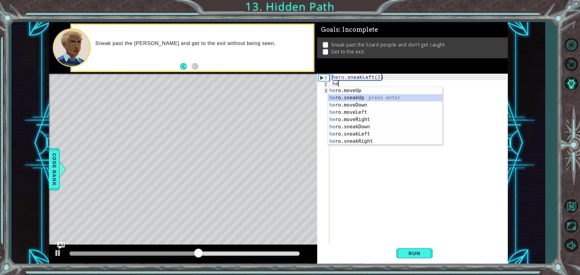
click at [357, 98] on div "he ro.moveUp press enter he ro.sneakUp press enter he ro.moveDown press enter h…" at bounding box center [385, 123] width 114 height 72
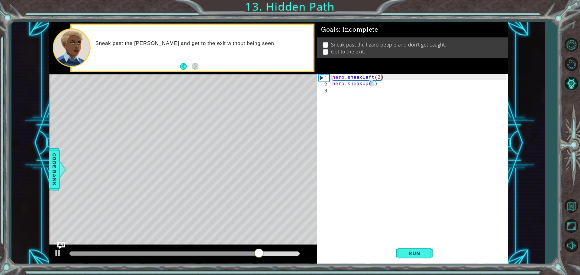
type textarea "hero.sneakUp(2)"
click at [332, 92] on div "hero . sneakLeft ( 2 ) hero . sneakUp ( 2 )" at bounding box center [420, 166] width 178 height 184
click at [413, 245] on button "Run" at bounding box center [414, 253] width 36 height 19
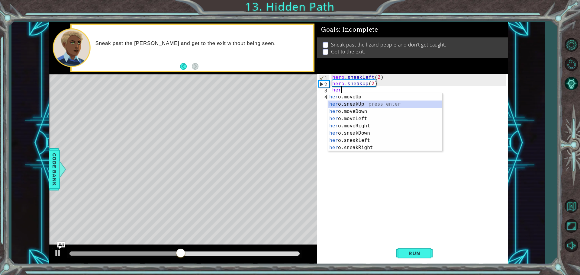
click at [372, 107] on div "her o.moveUp press enter her o.sneakUp press enter her o.moveDown press enter h…" at bounding box center [385, 129] width 114 height 72
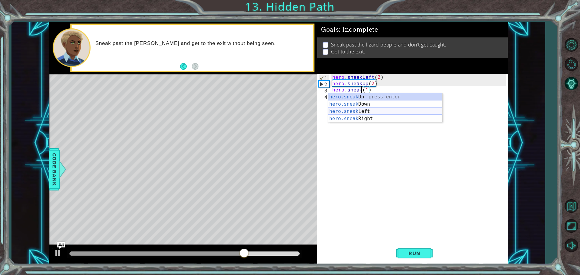
click at [354, 113] on div "hero.sneak Up press enter hero.sneak Down press enter hero.sneak Left press ent…" at bounding box center [385, 114] width 114 height 43
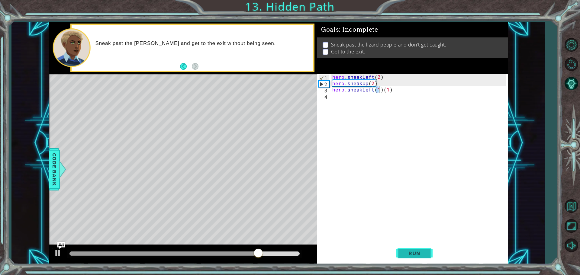
click at [418, 251] on span "Run" at bounding box center [414, 253] width 24 height 6
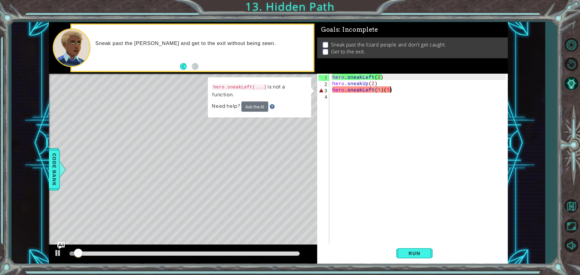
click at [394, 90] on div "hero . sneakLeft ( 2 ) hero . sneakUp ( 2 ) hero . sneakLeft ( 1 ) ( 1 )" at bounding box center [420, 166] width 178 height 184
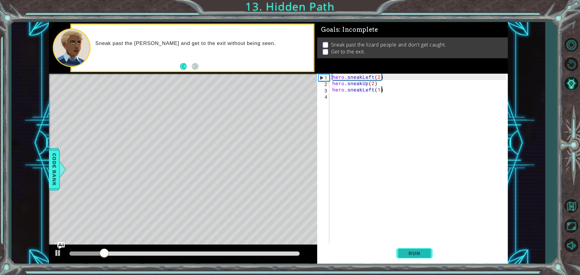
click at [412, 250] on span "Run" at bounding box center [414, 253] width 24 height 6
click at [379, 90] on div "hero . sneakLeft ( 2 ) hero . sneakUp ( 2 ) hero . sneakLeft ( 1 )" at bounding box center [420, 166] width 178 height 184
type textarea "hero.sneakLeft(2)"
click at [409, 252] on span "Run" at bounding box center [414, 253] width 24 height 6
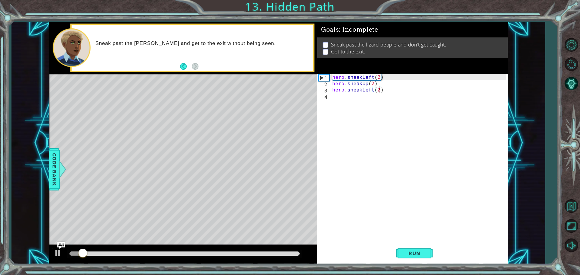
click at [333, 100] on div "hero . sneakLeft ( 2 ) hero . sneakUp ( 2 ) hero . sneakLeft ( 2 )" at bounding box center [420, 166] width 178 height 184
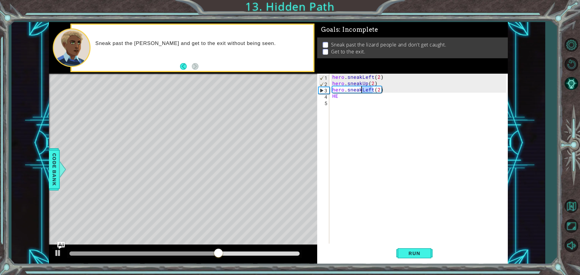
drag, startPoint x: 372, startPoint y: 89, endPoint x: 361, endPoint y: 91, distance: 10.9
click at [361, 91] on div "hero . sneakLeft ( 2 ) hero . sneakUp ( 2 ) hero . sneakLeft ( 2 ) HE" at bounding box center [420, 166] width 178 height 184
click at [366, 94] on div "hero.sneakR ight press enter" at bounding box center [385, 104] width 114 height 22
click at [385, 88] on div "hero . sneakLeft ( 2 ) hero . sneakUp ( 2 ) hero . sneakRight ( 1 ) ( 2 ) HE" at bounding box center [420, 166] width 178 height 184
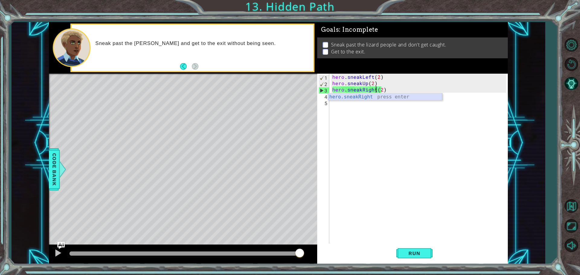
click at [396, 98] on div "hero.sneakRight press enter" at bounding box center [385, 104] width 114 height 22
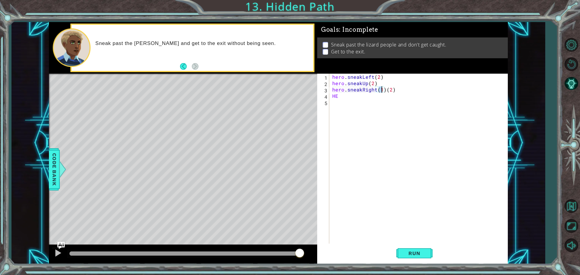
scroll to position [0, 3]
drag, startPoint x: 394, startPoint y: 89, endPoint x: 386, endPoint y: 91, distance: 8.1
click at [386, 91] on div "hero . sneakLeft ( 2 ) hero . sneakUp ( 2 ) hero . sneakRight ( 2 ) ( 2 ) HE" at bounding box center [420, 166] width 178 height 184
click at [341, 96] on div "hero . sneakLeft ( 2 ) hero . sneakUp ( 2 ) hero . sneakRight ( 2 ) HE" at bounding box center [420, 166] width 178 height 184
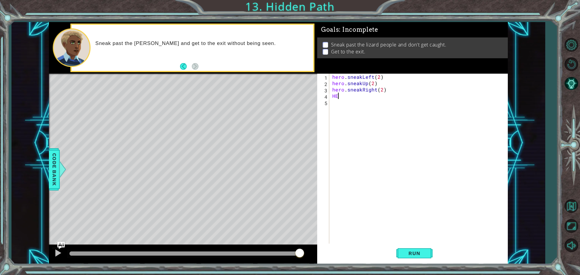
type textarea "H"
click at [394, 102] on div "hero.moveU p press enter" at bounding box center [385, 111] width 114 height 22
type textarea "hero.moveUp(1)"
click at [408, 251] on span "Run" at bounding box center [414, 253] width 24 height 6
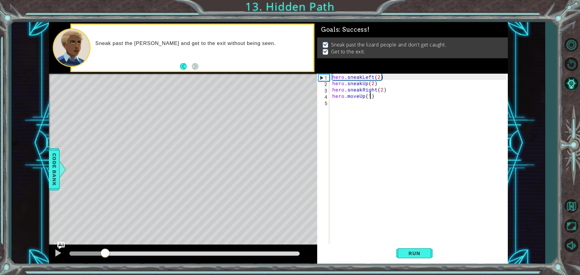
click at [106, 251] on div at bounding box center [105, 253] width 11 height 11
click at [148, 255] on div at bounding box center [184, 253] width 230 height 4
click at [167, 257] on div at bounding box center [184, 254] width 235 height 8
click at [203, 255] on div at bounding box center [184, 253] width 230 height 4
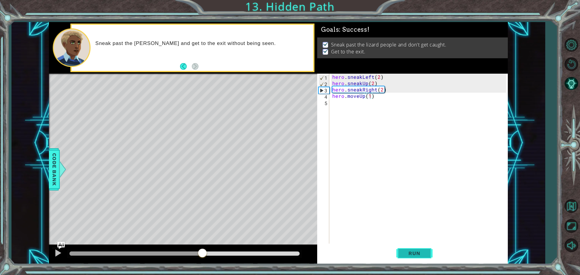
click at [410, 252] on span "Run" at bounding box center [414, 253] width 24 height 6
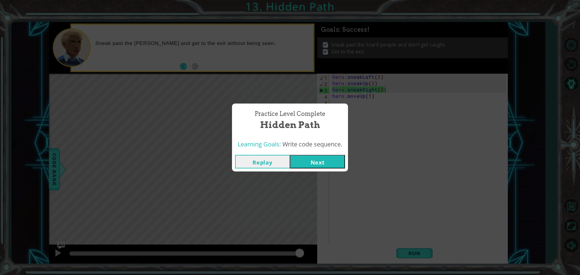
click at [327, 160] on button "Next" at bounding box center [317, 162] width 55 height 14
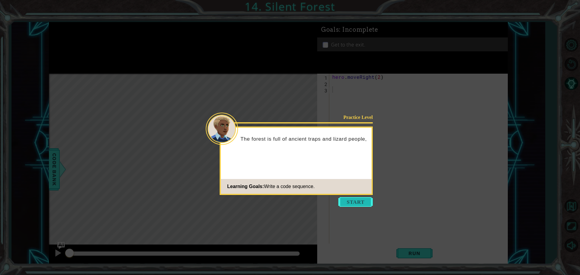
click at [348, 203] on button "Start" at bounding box center [355, 202] width 34 height 10
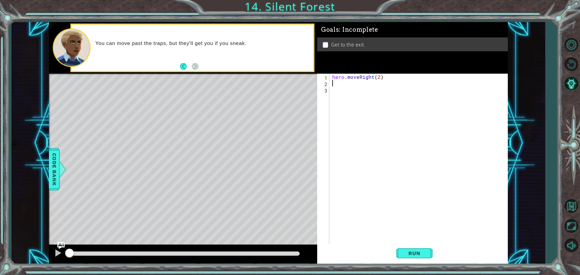
click at [341, 83] on div "hero . moveRight ( 2 )" at bounding box center [420, 166] width 178 height 184
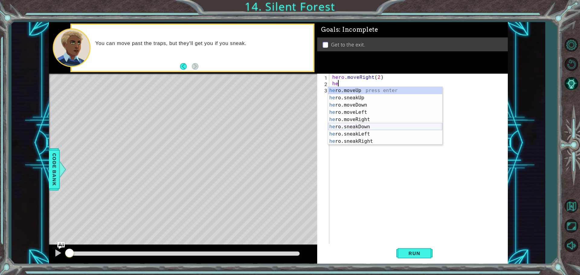
click at [384, 123] on div "he ro.moveUp press enter he ro.sneakUp press enter he ro.moveDown press enter h…" at bounding box center [385, 123] width 114 height 72
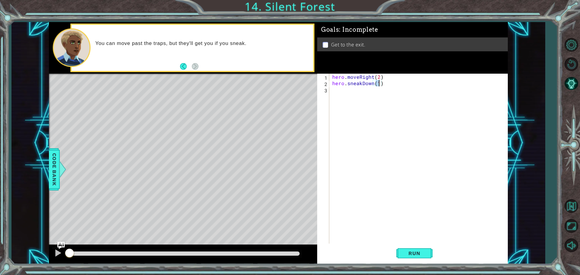
type textarea "hero.sneakDown(1)"
click at [330, 87] on div "hero.sneakDown(1) 1 2 3 hero . moveRight ( 2 ) hero . sneakDown ( 1 ) ההההההההה…" at bounding box center [411, 159] width 189 height 171
click at [331, 89] on div "hero . moveRight ( 2 ) hero . sneakDown ( 1 )" at bounding box center [420, 166] width 178 height 184
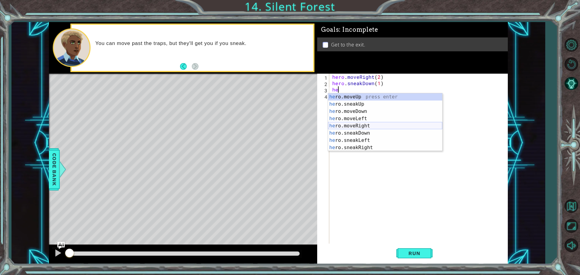
click at [367, 126] on div "he ro.moveUp press enter he ro.sneakUp press enter he ro.moveDown press enter h…" at bounding box center [385, 129] width 114 height 72
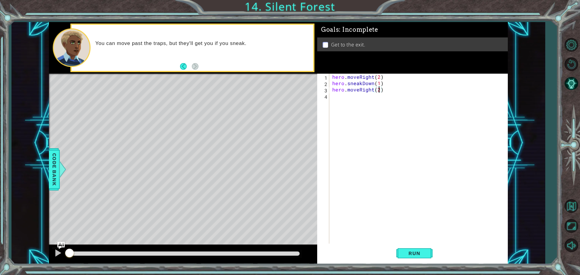
scroll to position [0, 3]
click at [417, 256] on span "Run" at bounding box center [414, 253] width 24 height 6
drag, startPoint x: 123, startPoint y: 254, endPoint x: 133, endPoint y: 253, distance: 10.6
click at [128, 254] on div at bounding box center [122, 253] width 11 height 11
drag, startPoint x: 133, startPoint y: 253, endPoint x: 146, endPoint y: 251, distance: 12.9
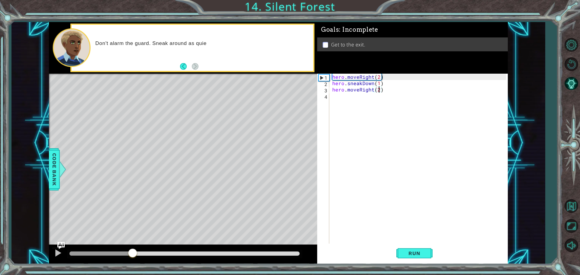
click at [138, 251] on div at bounding box center [132, 253] width 11 height 11
click at [94, 237] on div "methods hero moveDown(steps) moveUp(steps) moveLeft(steps) moveRight(steps) sne…" at bounding box center [278, 143] width 458 height 242
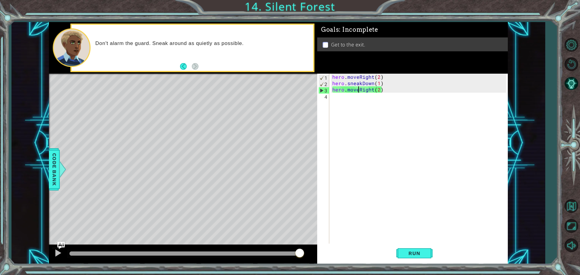
click at [359, 90] on div "hero . moveRight ( 2 ) hero . sneakDown ( 1 ) hero . moveRight ( 2 )" at bounding box center [420, 166] width 178 height 184
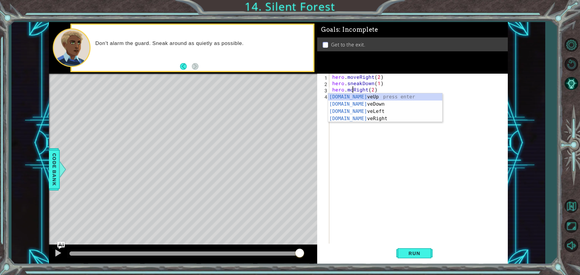
scroll to position [0, 2]
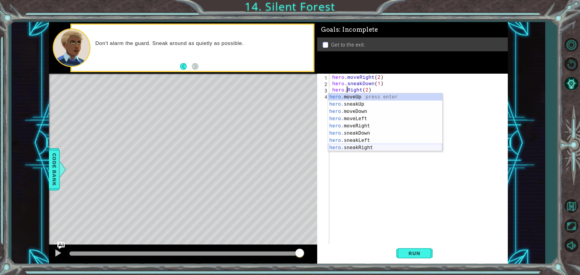
click at [372, 146] on div "hero. moveUp press enter hero. sneakUp press enter hero. moveDown press enter h…" at bounding box center [385, 129] width 114 height 72
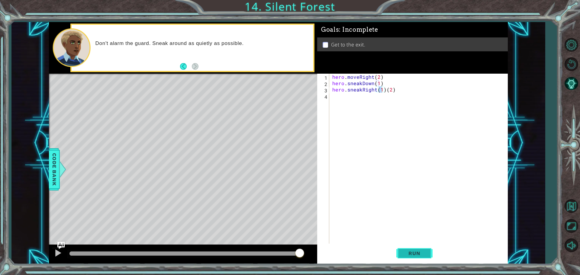
click at [417, 254] on span "Run" at bounding box center [414, 253] width 24 height 6
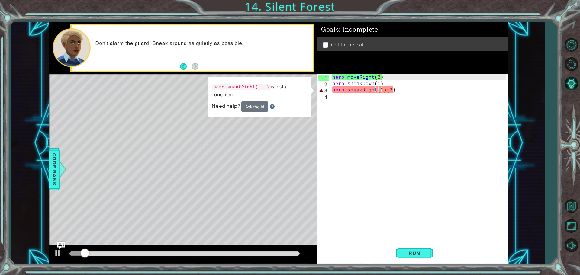
click at [384, 91] on div "hero . moveRight ( 2 ) hero . sneakDown ( 1 ) hero . sneakRight ( 1 ) ( 2 )" at bounding box center [420, 166] width 178 height 184
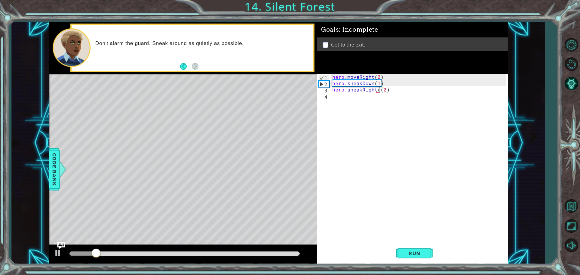
type textarea "hero.sneakRight(2)"
click at [415, 253] on span "Run" at bounding box center [414, 253] width 24 height 6
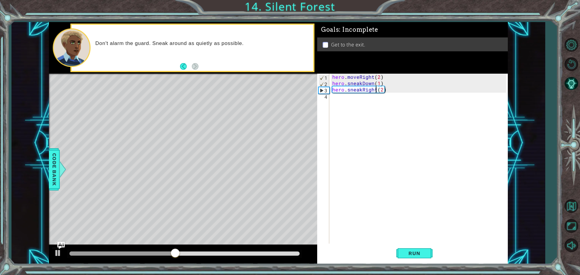
click at [338, 97] on div "hero . moveRight ( 2 ) hero . sneakDown ( 1 ) hero . sneakRight ( 2 )" at bounding box center [420, 166] width 178 height 184
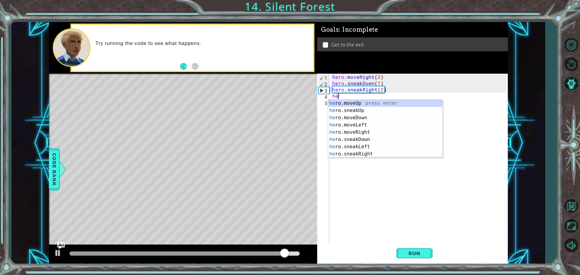
scroll to position [0, 0]
click at [400, 109] on div "he ro.moveUp press enter he ro.sneakUp press enter he ro.moveDown press enter h…" at bounding box center [385, 136] width 114 height 72
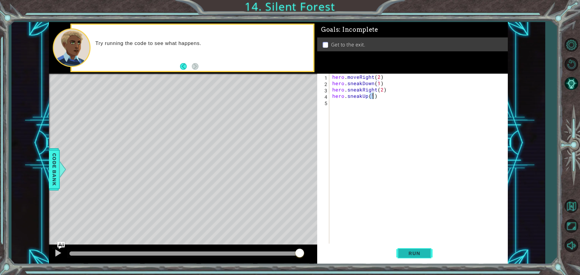
type textarea "hero.sneakUp(1)"
click at [414, 255] on span "Run" at bounding box center [414, 253] width 24 height 6
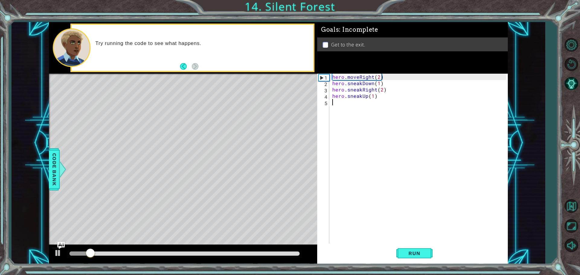
click at [334, 103] on div "hero . moveRight ( 2 ) hero . sneakDown ( 1 ) hero . sneakRight ( 2 ) hero . sn…" at bounding box center [420, 166] width 178 height 184
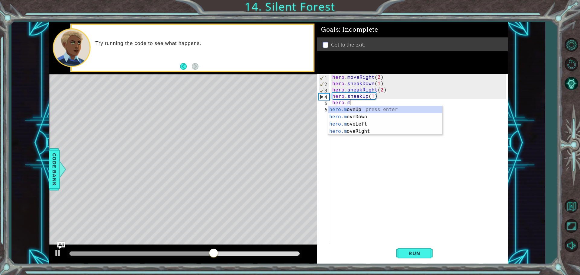
scroll to position [0, 1]
click at [356, 129] on div "hero.mov eUp press enter hero.mov eDown press enter hero.mov eLeft press enter …" at bounding box center [385, 127] width 114 height 43
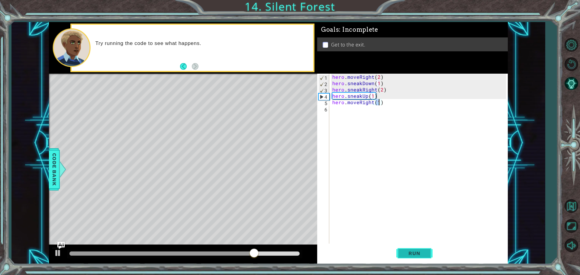
type textarea "hero.moveRight(1)"
click at [420, 256] on span "Run" at bounding box center [414, 253] width 24 height 6
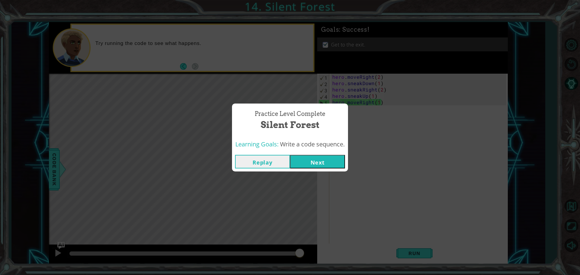
click at [300, 159] on button "Next" at bounding box center [317, 162] width 55 height 14
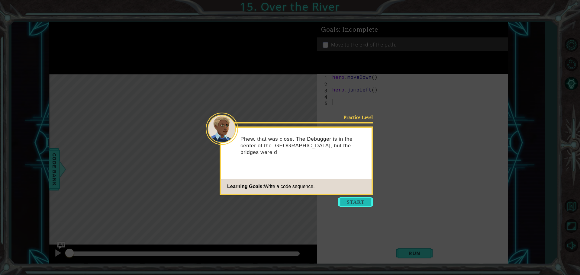
click at [353, 200] on button "Start" at bounding box center [355, 202] width 34 height 10
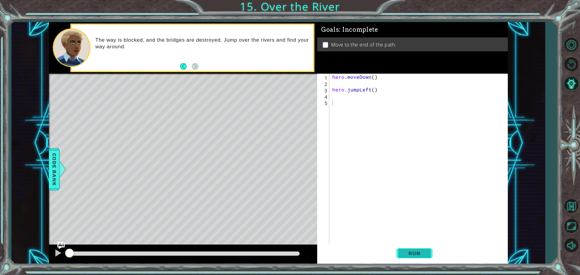
click at [430, 257] on button "Run" at bounding box center [414, 253] width 36 height 19
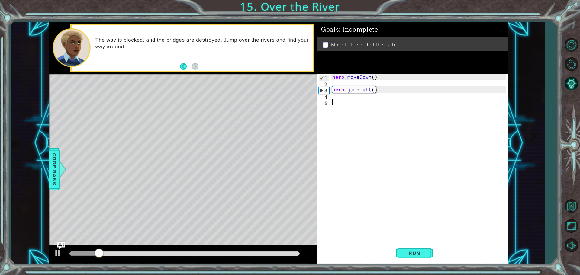
click at [334, 86] on div "hero . moveDown ( ) hero . jumpLeft ( )" at bounding box center [420, 166] width 178 height 184
click at [417, 247] on button "Run" at bounding box center [414, 253] width 36 height 19
type textarea "hero.moveDown()"
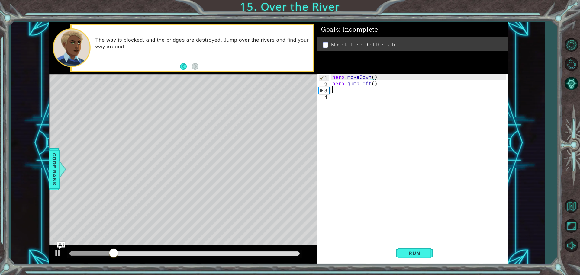
click at [334, 92] on div "hero . moveDown ( ) hero . jumpLeft ( )" at bounding box center [420, 166] width 178 height 184
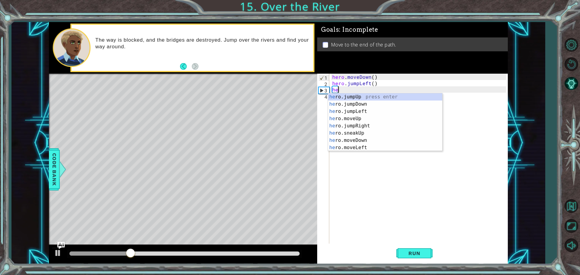
type textarea "her"
click at [363, 112] on div "her o.jumpUp press enter her o.jumpDown press enter her o.jumpLeft press enter …" at bounding box center [385, 129] width 114 height 72
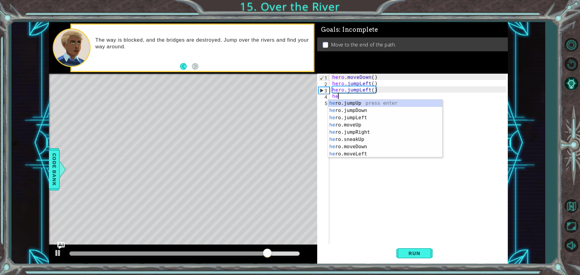
type textarea "hero"
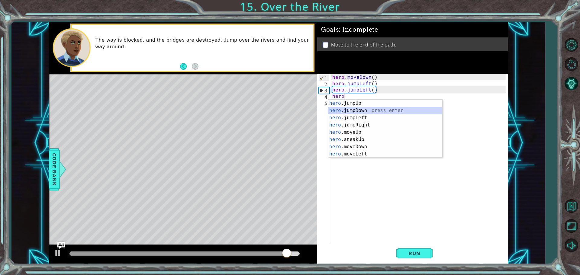
click at [362, 110] on div "hero .jumpUp press enter hero .jumpDown press enter hero .jumpLeft press enter …" at bounding box center [385, 136] width 114 height 72
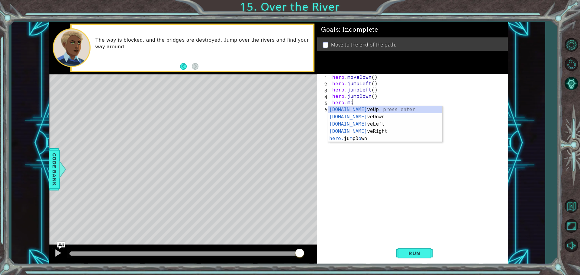
scroll to position [0, 1]
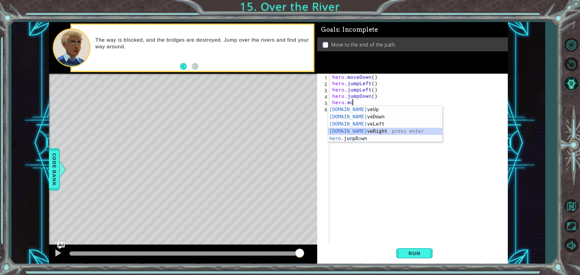
click at [360, 132] on div "[DOMAIN_NAME] veUp press enter [DOMAIN_NAME] veDown press enter [DOMAIN_NAME] v…" at bounding box center [385, 131] width 114 height 51
type textarea "hero.moveRight(1)"
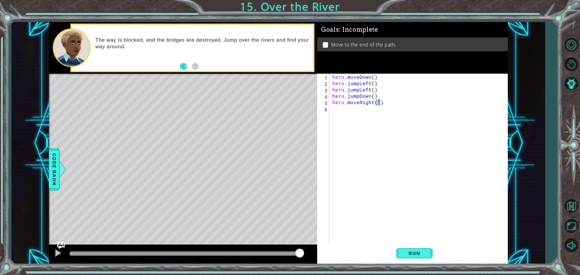
click at [339, 109] on div "hero . moveDown ( ) hero . jumpLeft ( ) hero . jumpLeft ( ) hero . jumpDown ( )…" at bounding box center [420, 166] width 178 height 184
type textarea "h"
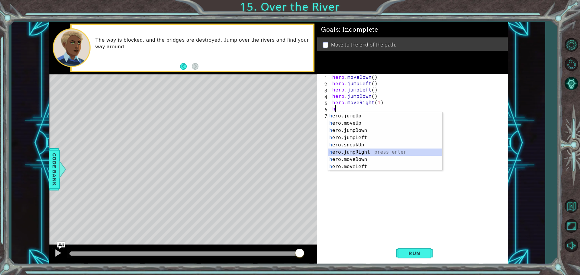
click at [344, 153] on div "h ero.jumpUp press enter h ero.moveUp press enter h ero.jumpDown press enter h …" at bounding box center [385, 148] width 114 height 72
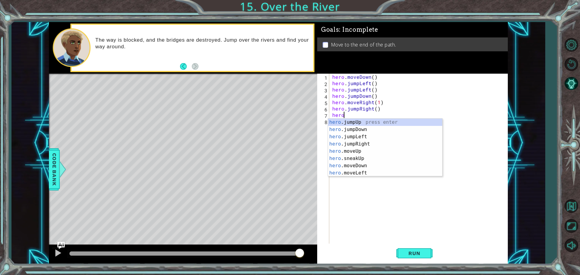
scroll to position [0, 1]
click at [365, 145] on div "hero.m oveUp press enter hero.m oveDown press enter hero.m oveLeft press enter …" at bounding box center [385, 155] width 114 height 72
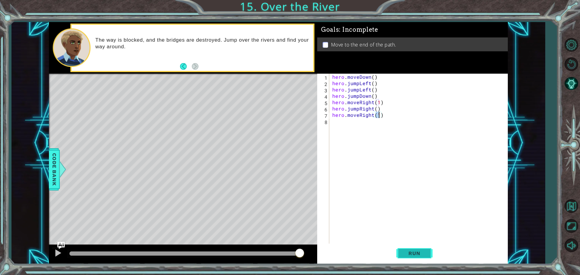
click at [411, 251] on span "Run" at bounding box center [414, 253] width 24 height 6
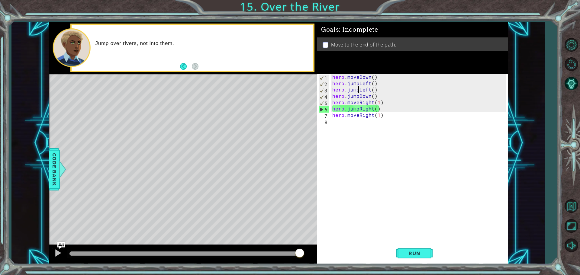
click at [359, 90] on div "hero . moveDown ( ) hero . jumpLeft ( ) hero . jumpLeft ( ) hero . jumpDown ( )…" at bounding box center [420, 166] width 178 height 184
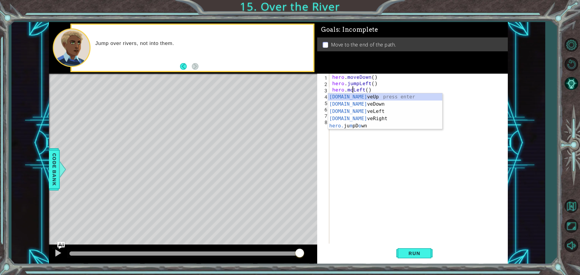
scroll to position [0, 1]
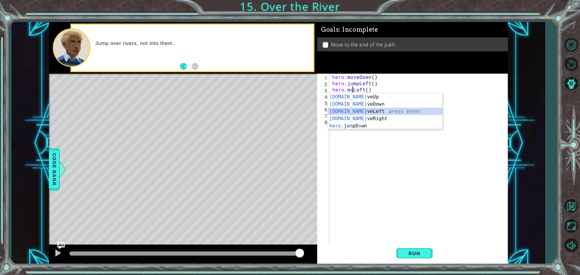
click at [371, 112] on div "[DOMAIN_NAME] veUp press enter [DOMAIN_NAME] veDown press enter [DOMAIN_NAME] v…" at bounding box center [385, 118] width 114 height 51
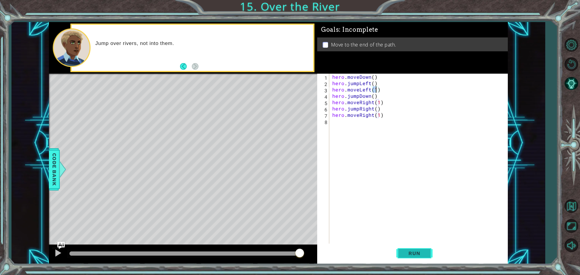
click at [415, 244] on button "Run" at bounding box center [414, 253] width 36 height 19
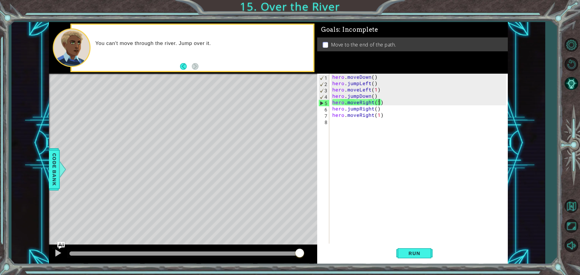
click at [378, 104] on div "hero . moveDown ( ) hero . jumpLeft ( ) hero . moveLeft ( 1 ) hero . jumpDown (…" at bounding box center [420, 166] width 178 height 184
type textarea "hero.moveRight(1)"
click at [391, 100] on div "hero . moveDown ( ) hero . jumpLeft ( ) hero . moveLeft ( 1 ) hero . jumpDown (…" at bounding box center [420, 166] width 178 height 184
drag, startPoint x: 383, startPoint y: 102, endPoint x: 324, endPoint y: 105, distance: 59.6
click at [324, 105] on div "hero.moveRight(1) 1 2 3 4 5 6 7 8 hero . moveDown ( ) hero . jumpLeft ( ) hero …" at bounding box center [411, 159] width 189 height 171
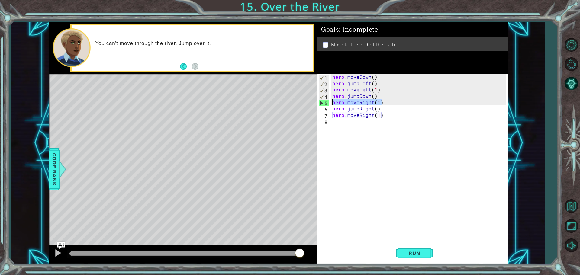
scroll to position [0, 0]
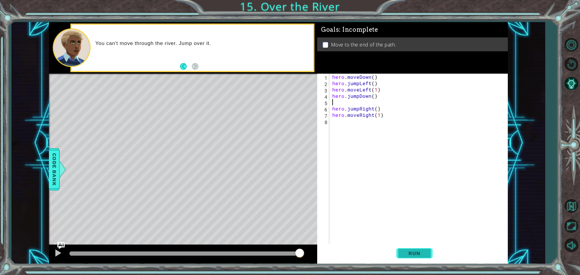
click at [428, 251] on button "Run" at bounding box center [414, 253] width 36 height 19
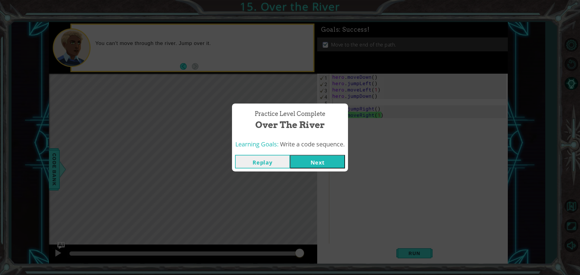
click at [316, 167] on button "Next" at bounding box center [317, 162] width 55 height 14
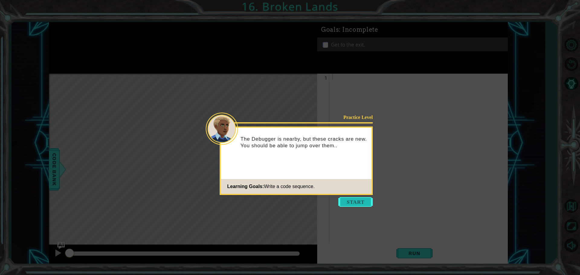
click at [354, 204] on button "Start" at bounding box center [355, 202] width 34 height 10
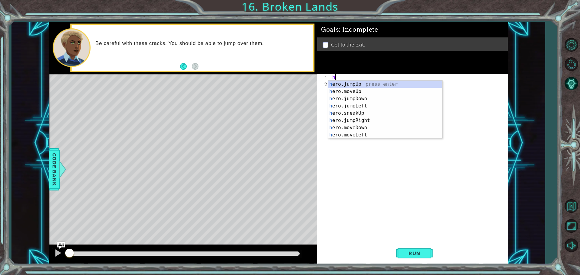
type textarea "hr"
click at [383, 136] on div "h e r o.jumpUp press enter h e r o.moveUp press enter h e r o.sneakUp press ent…" at bounding box center [385, 117] width 114 height 72
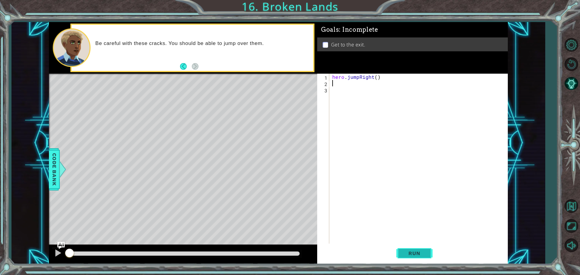
click at [420, 253] on span "Run" at bounding box center [414, 253] width 24 height 6
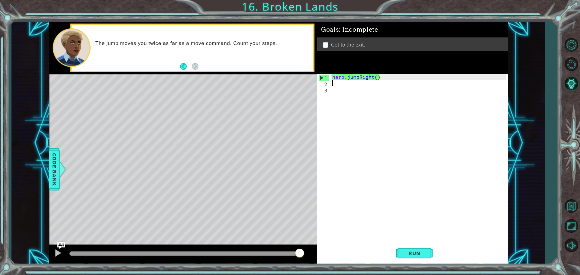
drag, startPoint x: 371, startPoint y: 78, endPoint x: 367, endPoint y: 81, distance: 4.9
click at [370, 80] on div "hero . jumpRight ( )" at bounding box center [420, 166] width 178 height 184
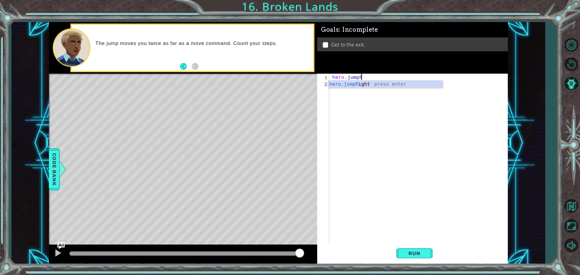
type textarea "hero.jump"
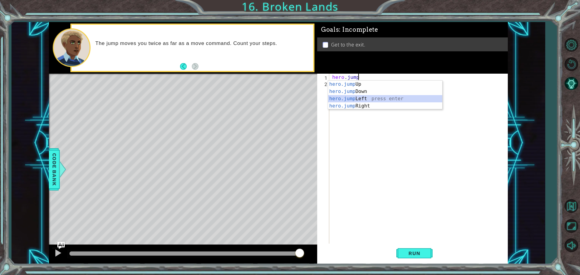
drag, startPoint x: 356, startPoint y: 96, endPoint x: 347, endPoint y: 134, distance: 38.7
click at [355, 97] on div "hero.jump Up press enter hero.jump Down press enter hero.jump Left press enter …" at bounding box center [385, 102] width 114 height 43
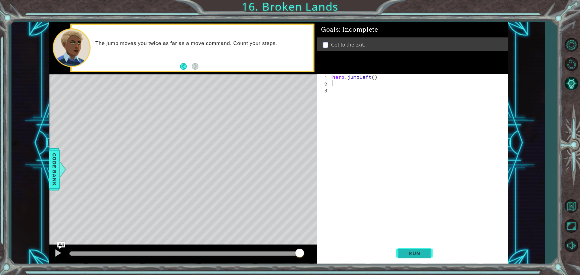
click at [406, 253] on span "Run" at bounding box center [414, 253] width 24 height 6
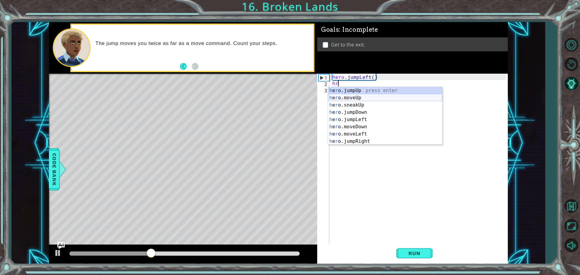
click at [346, 96] on div "h e r o.jumpUp press enter h e r o.moveUp press enter h e r o.sneakUp press ent…" at bounding box center [385, 123] width 114 height 72
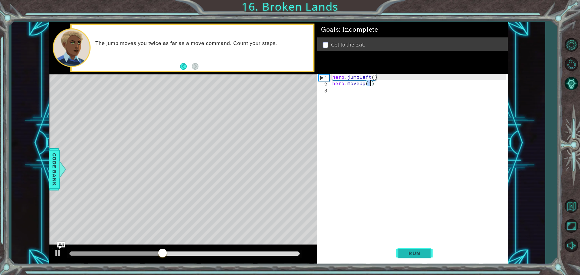
type textarea "hero.moveUp(1)"
click at [410, 254] on span "Run" at bounding box center [414, 253] width 24 height 6
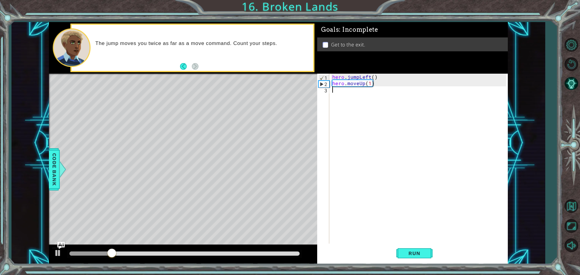
click at [354, 93] on div "hero . jumpLeft ( ) hero . moveUp ( 1 )" at bounding box center [420, 166] width 178 height 184
type textarea "h"
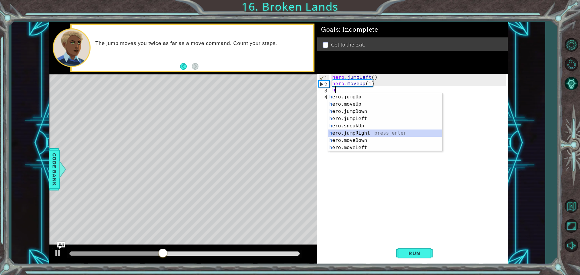
drag, startPoint x: 365, startPoint y: 134, endPoint x: 395, endPoint y: 170, distance: 46.7
click at [366, 137] on div "h ero.jumpUp press enter h ero.moveUp press enter h ero.jumpDown press enter h …" at bounding box center [385, 129] width 114 height 72
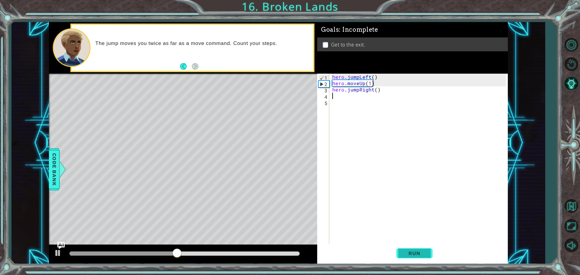
click at [403, 256] on span "Run" at bounding box center [414, 253] width 24 height 6
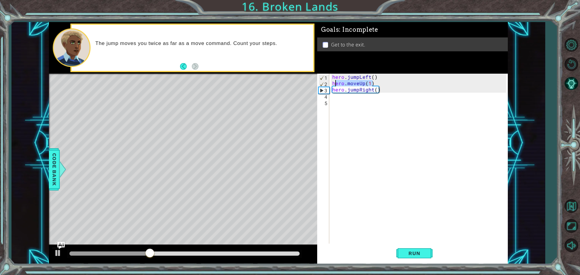
drag, startPoint x: 373, startPoint y: 83, endPoint x: 331, endPoint y: 85, distance: 42.6
click at [332, 84] on div "hero . jumpLeft ( ) hero . moveUp ( 1 ) hero . jumpRight ( )" at bounding box center [420, 166] width 178 height 184
type textarea "hero.moveUp(1)"
click at [414, 251] on span "Run" at bounding box center [414, 253] width 24 height 6
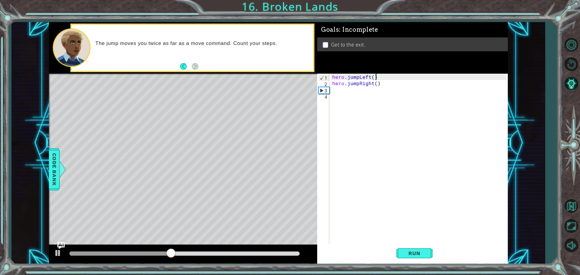
type textarea "hero.jumpRight()"
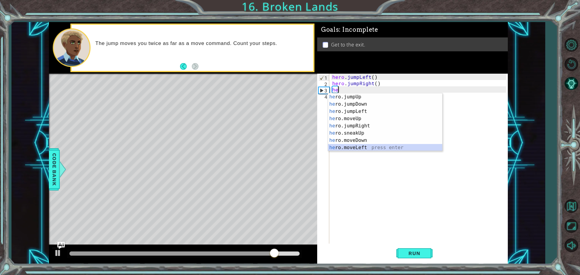
click at [362, 146] on div "he ro.jumpUp press enter he ro.jumpDown press enter he ro.jumpLeft press enter …" at bounding box center [385, 129] width 114 height 72
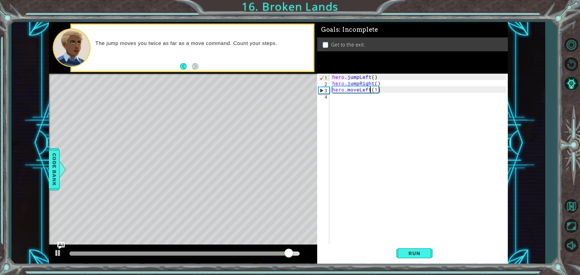
click at [369, 89] on div "hero . jumpLeft ( ) hero . jumpRight ( ) hero . moveLeft ( 1 )" at bounding box center [420, 166] width 178 height 184
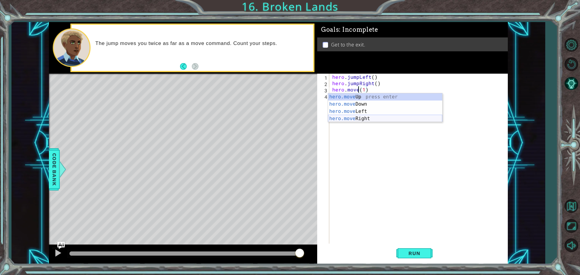
click at [391, 117] on div "hero.move Up press enter hero.move Down press enter hero.move Left press enter …" at bounding box center [385, 114] width 114 height 43
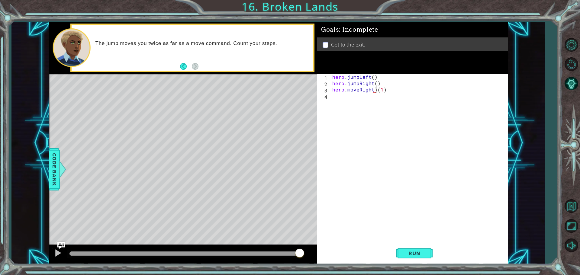
type textarea "hero.moveRight(1)"
click at [343, 104] on div "hero . jumpLeft ( ) hero . jumpRight ( ) hero . moveRight ( 1 )" at bounding box center [420, 166] width 178 height 184
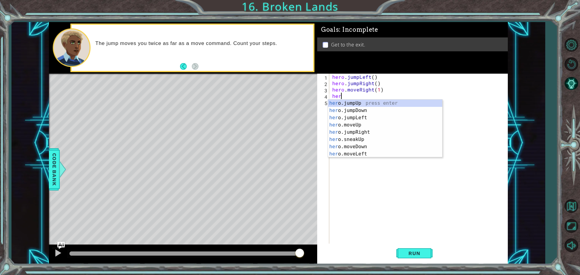
type textarea "hero"
click at [378, 101] on div "hero .jumpUp press enter hero .jumpDown press enter hero .jumpLeft press enter …" at bounding box center [385, 136] width 114 height 72
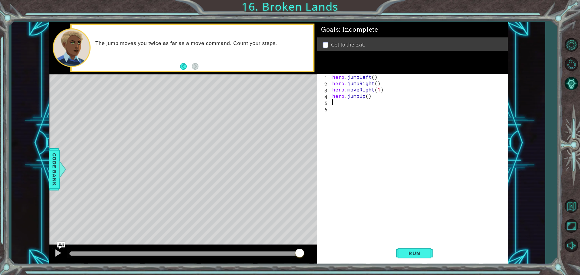
type textarea "h"
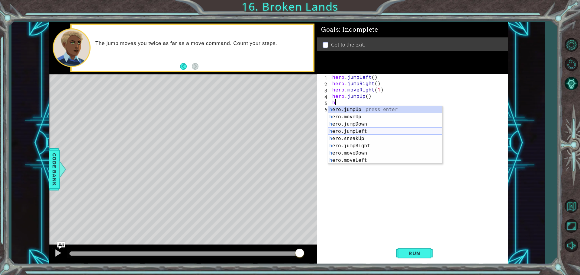
click at [368, 128] on div "h ero.jumpUp press enter h ero.moveUp press enter h ero.jumpDown press enter h …" at bounding box center [385, 142] width 114 height 72
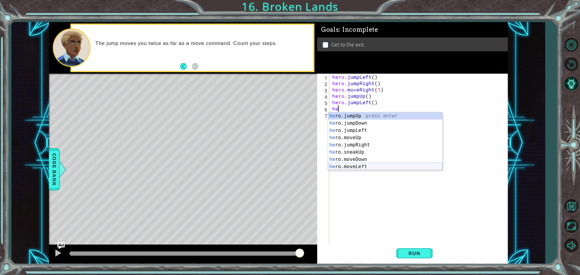
click at [382, 167] on div "he ro.jumpUp press enter he ro.jumpDown press enter he ro.jumpLeft press enter …" at bounding box center [385, 148] width 114 height 72
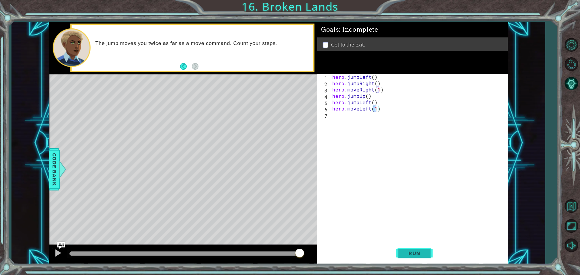
click at [426, 257] on button "Run" at bounding box center [414, 253] width 36 height 19
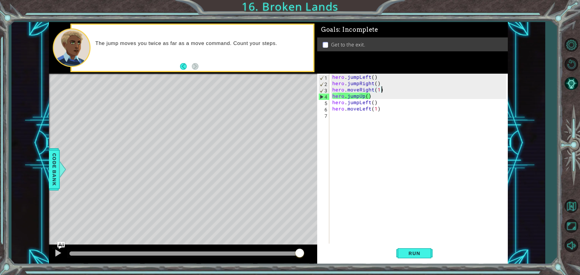
click at [382, 90] on div "hero . jumpLeft ( ) hero . jumpRight ( ) hero . moveRight ( 1 ) hero . jumpUp (…" at bounding box center [420, 166] width 178 height 184
type textarea "hero.moveRight(1)"
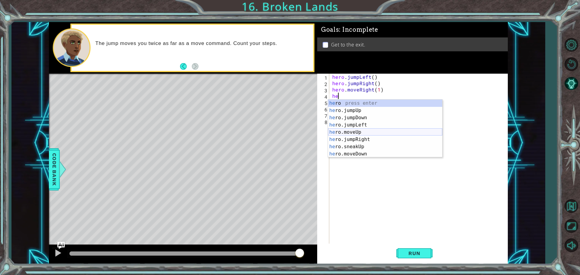
click at [365, 132] on div "he ro press enter he ro.jumpUp press enter he ro.jumpDown press enter he ro.jum…" at bounding box center [385, 136] width 114 height 72
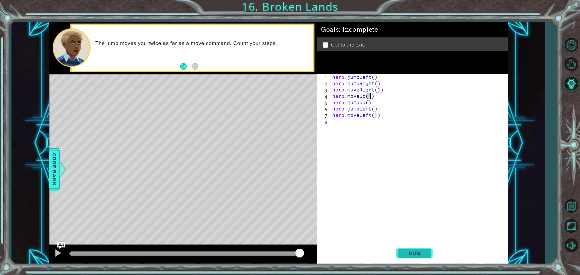
click at [408, 255] on span "Run" at bounding box center [414, 253] width 24 height 6
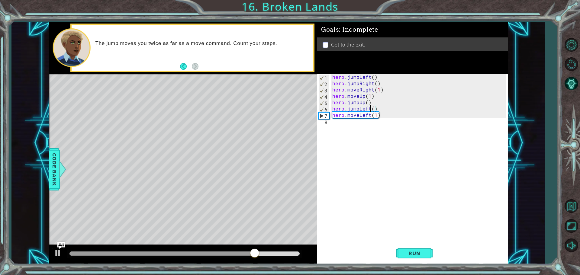
click at [370, 111] on div "hero . jumpLeft ( ) hero . jumpRight ( ) hero . moveRight ( 1 ) hero . moveUp (…" at bounding box center [420, 166] width 178 height 184
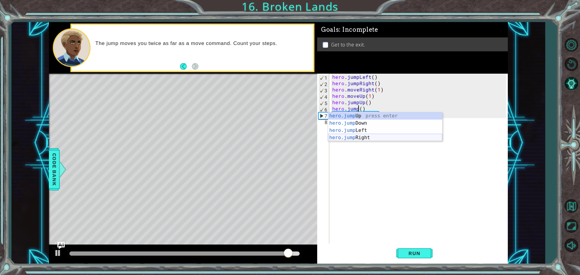
click at [365, 135] on div "hero.jump Up press enter hero.jump Down press enter hero.jump Left press enter …" at bounding box center [385, 133] width 114 height 43
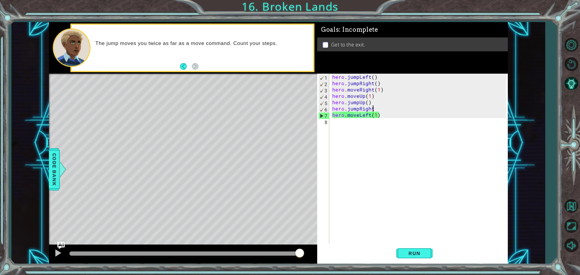
click at [369, 118] on div "hero . jumpLeft ( ) hero . jumpRight ( ) hero . moveRight ( 1 ) hero . moveUp (…" at bounding box center [420, 166] width 178 height 184
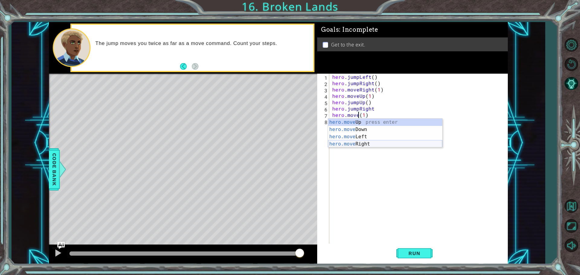
click at [375, 145] on div "hero.move Up press enter hero.move Down press enter hero.move Left press enter …" at bounding box center [385, 140] width 114 height 43
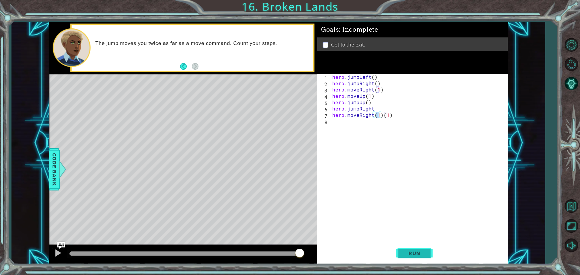
drag, startPoint x: 406, startPoint y: 254, endPoint x: 406, endPoint y: 250, distance: 4.2
click at [406, 251] on span "Run" at bounding box center [414, 253] width 24 height 6
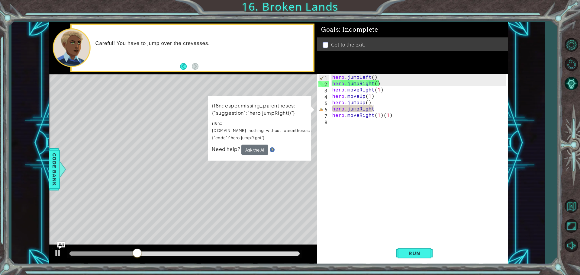
click at [377, 107] on div "hero . jumpLeft ( ) hero . jumpRight ( ) hero . moveRight ( 1 ) hero . moveUp (…" at bounding box center [420, 166] width 178 height 184
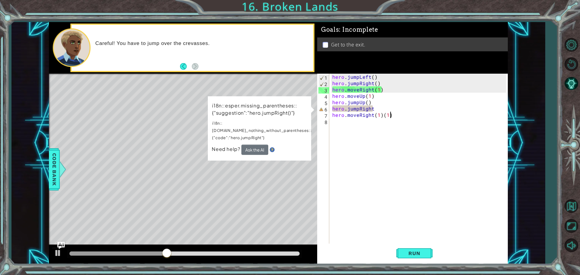
click at [391, 116] on div "hero . jumpLeft ( ) hero . jumpRight ( ) hero . moveRight ( 1 ) hero . moveUp (…" at bounding box center [420, 166] width 178 height 184
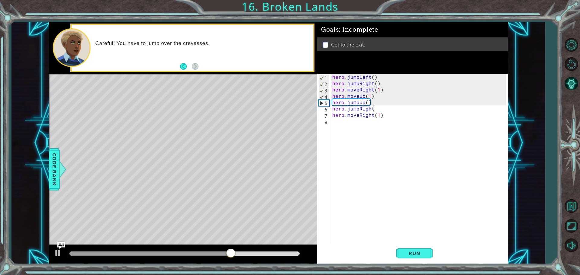
click at [376, 110] on div "hero . jumpLeft ( ) hero . jumpRight ( ) hero . moveRight ( 1 ) hero . moveUp (…" at bounding box center [420, 166] width 178 height 184
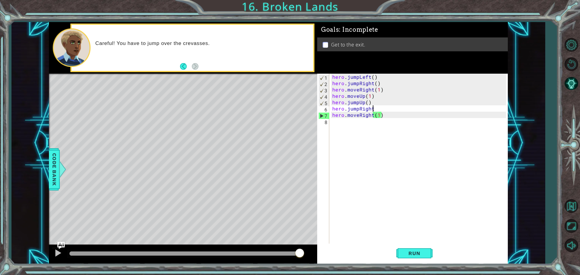
scroll to position [0, 2]
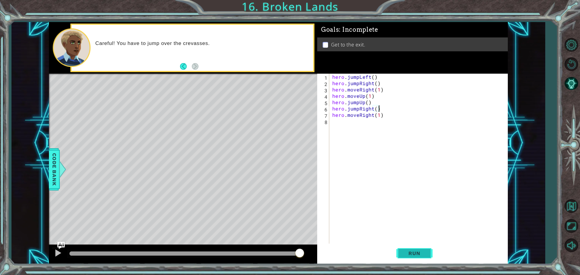
type textarea "hero.jumpRight()"
click at [423, 252] on span "Run" at bounding box center [414, 253] width 24 height 6
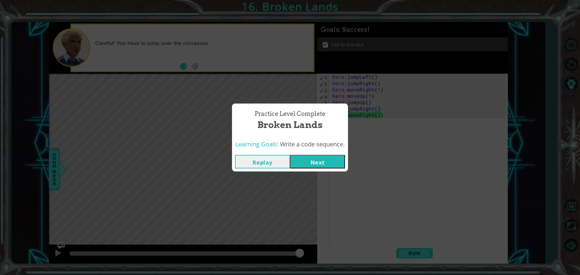
click at [322, 162] on button "Next" at bounding box center [317, 162] width 55 height 14
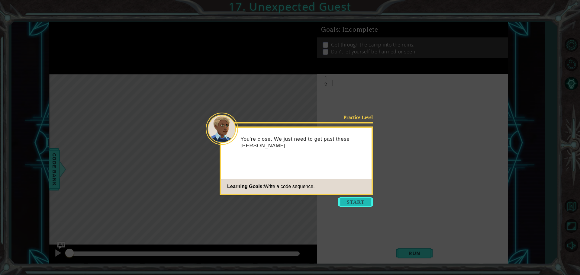
click at [344, 201] on button "Start" at bounding box center [355, 202] width 34 height 10
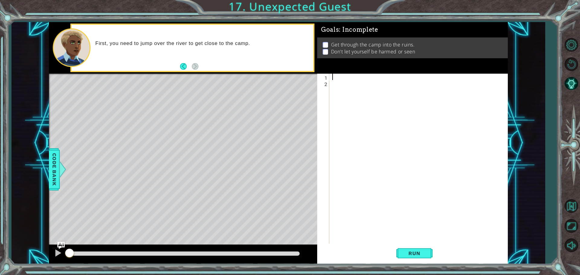
click at [333, 79] on div at bounding box center [420, 166] width 178 height 184
type textarea "he"
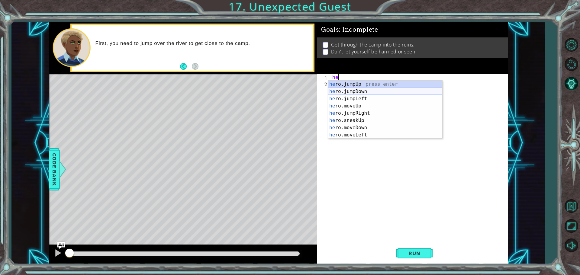
click at [360, 92] on div "he ro.jumpUp press enter he ro.jumpDown press enter he ro.jumpLeft press enter …" at bounding box center [385, 117] width 114 height 72
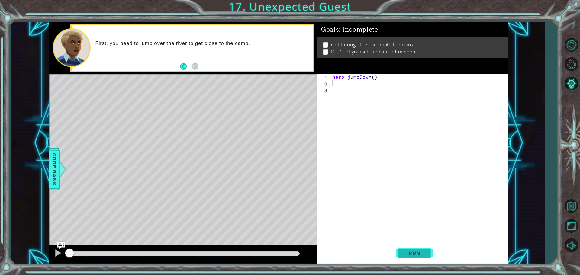
click at [421, 258] on button "Run" at bounding box center [414, 253] width 36 height 19
click at [344, 88] on div "hero . jumpDown ( )" at bounding box center [420, 166] width 178 height 184
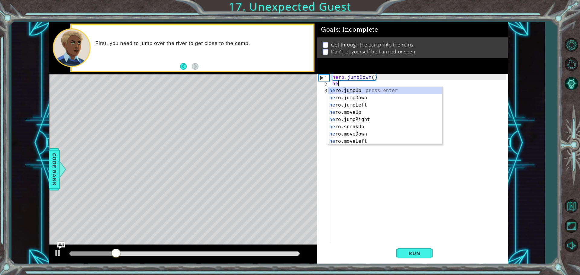
type textarea "her"
click at [362, 120] on div "her o.jumpUp press enter her o.jumpDown press enter her o.jumpLeft press enter …" at bounding box center [385, 123] width 114 height 72
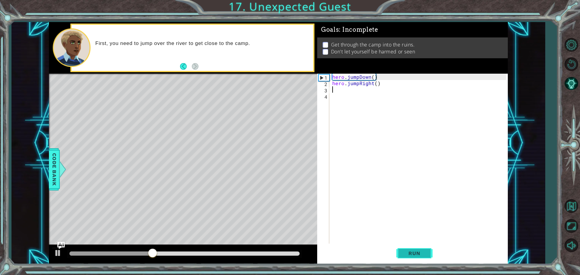
click at [415, 247] on button "Run" at bounding box center [414, 253] width 36 height 19
click at [401, 250] on button "Run" at bounding box center [414, 253] width 36 height 19
click at [334, 91] on div "hero . jumpDown ( ) hero . jumpRight ( )" at bounding box center [420, 166] width 178 height 184
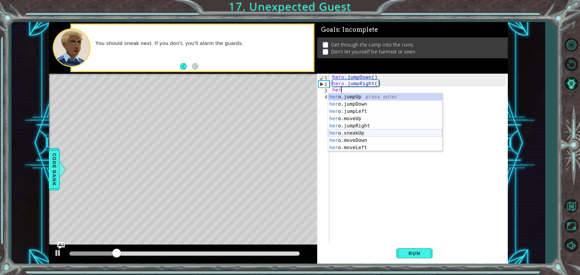
click at [361, 133] on div "her o.jumpUp press enter her o.jumpDown press enter her o.jumpLeft press enter …" at bounding box center [385, 129] width 114 height 72
type textarea "hero.sneakUp(1)"
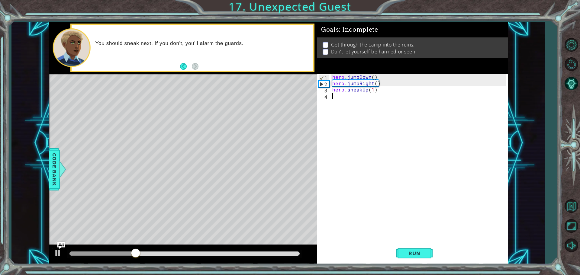
click at [332, 95] on div "hero . jumpDown ( ) hero . jumpRight ( ) hero . sneakUp ( 1 )" at bounding box center [420, 166] width 178 height 184
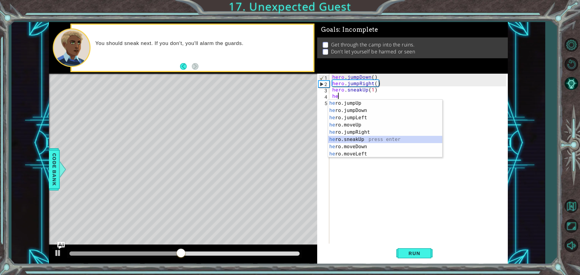
click at [358, 139] on div "he ro.jumpUp press enter he ro.jumpDown press enter he ro.jumpLeft press enter …" at bounding box center [385, 136] width 114 height 72
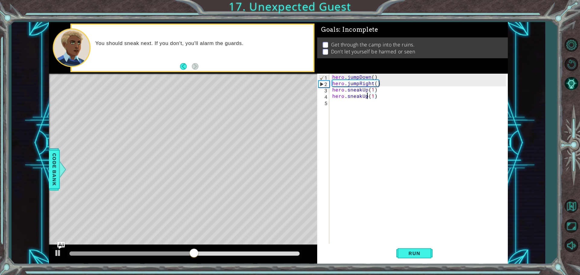
click at [366, 95] on div "hero . jumpDown ( ) hero . jumpRight ( ) hero . sneakUp ( 1 ) hero . sneakUp ( …" at bounding box center [420, 166] width 178 height 184
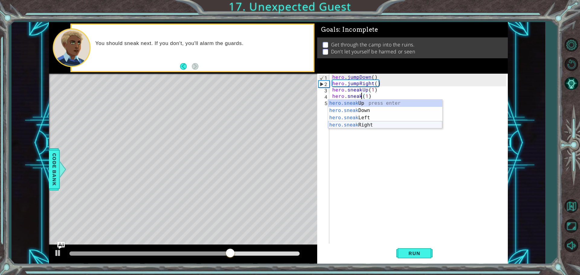
click at [382, 123] on div "hero.sneak Up press enter hero.sneak Down press enter hero.sneak Left press ent…" at bounding box center [385, 121] width 114 height 43
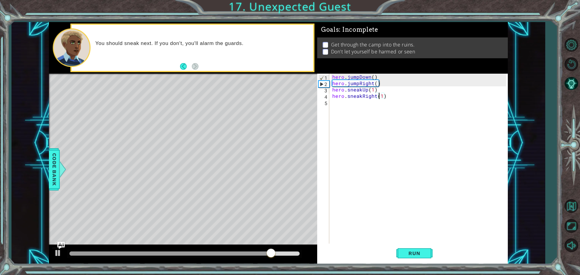
scroll to position [0, 3]
type textarea "hero.sneakRight(1)"
type textarea "he"
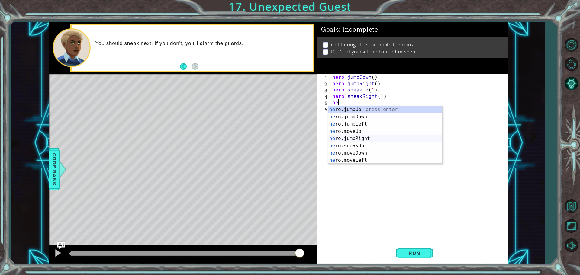
click at [369, 136] on div "he ro.jumpUp press enter he ro.jumpDown press enter he ro.jumpLeft press enter …" at bounding box center [385, 142] width 114 height 72
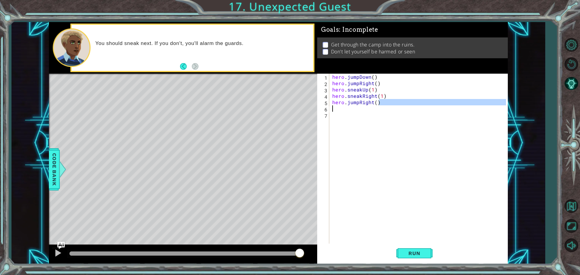
drag, startPoint x: 379, startPoint y: 102, endPoint x: 352, endPoint y: 106, distance: 27.1
click at [352, 106] on div "hero . jumpDown ( ) hero . jumpRight ( ) hero . sneakUp ( 1 ) hero . sneakRight…" at bounding box center [420, 166] width 178 height 184
type textarea "hero.jumpRight()"
click at [380, 113] on div "hero . jumpDown ( ) hero . jumpRight ( ) hero . sneakUp ( 1 ) hero . sneakRight…" at bounding box center [420, 166] width 178 height 184
click at [426, 253] on button "Run" at bounding box center [414, 253] width 36 height 19
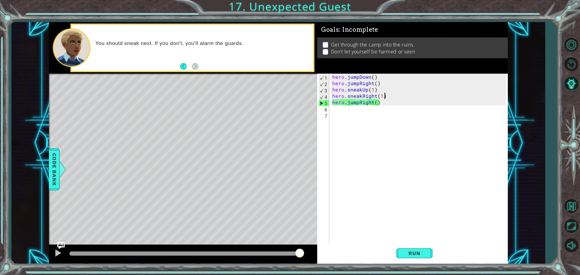
click at [385, 96] on div "hero . jumpDown ( ) hero . jumpRight ( ) hero . sneakUp ( 1 ) hero . sneakRight…" at bounding box center [420, 166] width 178 height 184
type textarea "hero.sneakRight(1)"
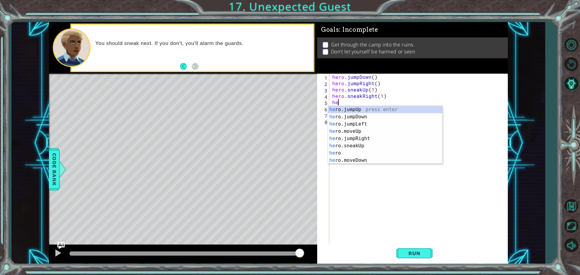
type textarea "her"
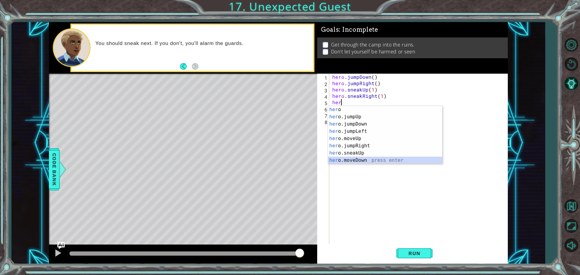
drag, startPoint x: 356, startPoint y: 159, endPoint x: 371, endPoint y: 183, distance: 28.1
click at [372, 183] on body "1 ההההההההההההההההההההההההההההההההההההההההההההההההההההההההההההההההההההההההההההה…" at bounding box center [290, 137] width 580 height 275
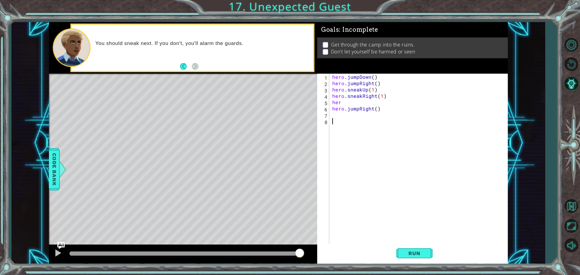
drag, startPoint x: 371, startPoint y: 183, endPoint x: 368, endPoint y: 180, distance: 3.4
click at [370, 182] on div "hero . jumpDown ( ) hero . jumpRight ( ) hero . sneakUp ( 1 ) hero . sneakRight…" at bounding box center [420, 166] width 178 height 184
click at [337, 123] on div "hero . jumpDown ( ) hero . jumpRight ( ) hero . sneakUp ( 1 ) hero . sneakRight…" at bounding box center [420, 166] width 178 height 184
click at [326, 112] on div "6" at bounding box center [323, 109] width 11 height 6
type textarea "r"
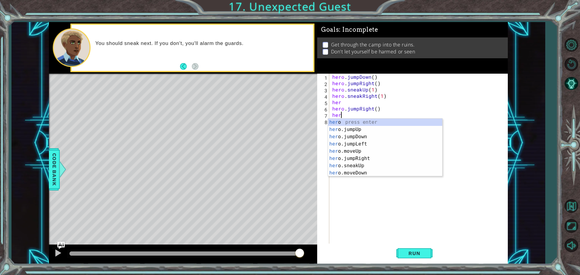
scroll to position [0, 0]
click at [352, 171] on div "hero press enter hero .jumpUp press enter hero .jumpDown press enter hero .jump…" at bounding box center [385, 155] width 114 height 72
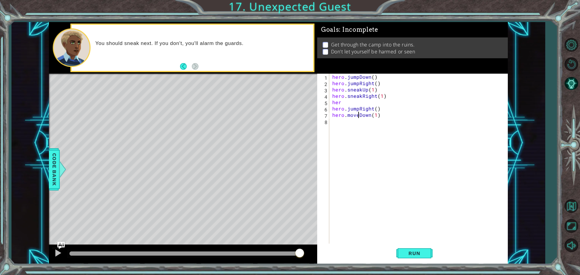
click at [357, 112] on div "hero . jumpDown ( ) hero . jumpRight ( ) hero . sneakUp ( 1 ) hero . sneakRight…" at bounding box center [420, 166] width 178 height 184
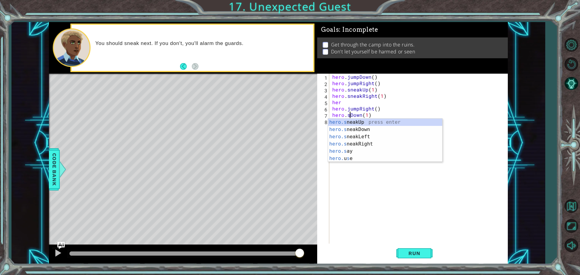
scroll to position [0, 1]
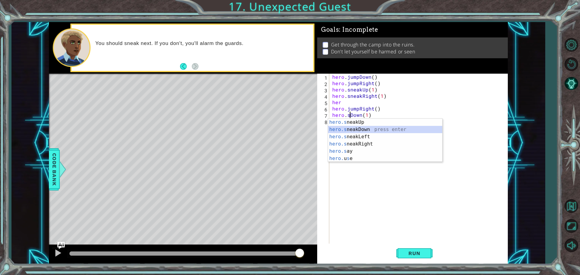
click at [386, 129] on div "hero.s neakUp press enter hero.s neakDown press enter hero.s neakLeft press ent…" at bounding box center [385, 148] width 114 height 58
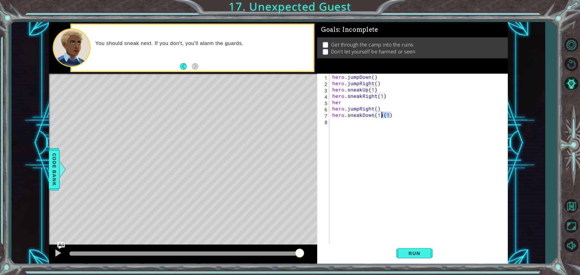
drag, startPoint x: 390, startPoint y: 116, endPoint x: 381, endPoint y: 118, distance: 8.9
click at [381, 118] on div "hero . jumpDown ( ) hero . jumpRight ( ) hero . sneakUp ( 1 ) hero . sneakRight…" at bounding box center [420, 166] width 178 height 184
click at [419, 249] on button "Run" at bounding box center [414, 253] width 36 height 19
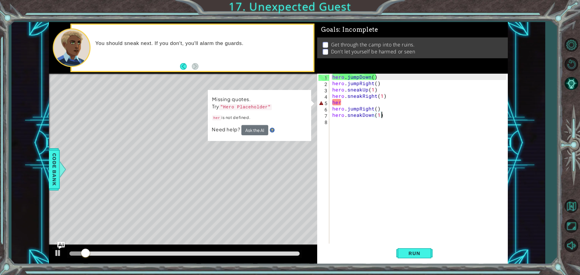
click at [345, 102] on div "hero . jumpDown ( ) hero . jumpRight ( ) hero . sneakUp ( 1 ) hero . sneakRight…" at bounding box center [420, 166] width 178 height 184
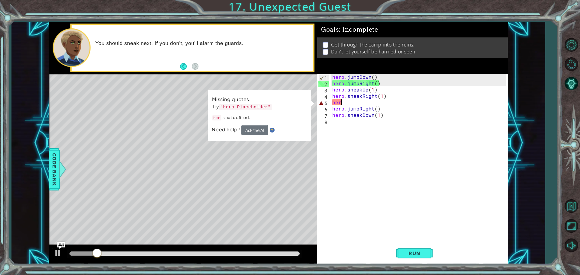
type textarea "hero"
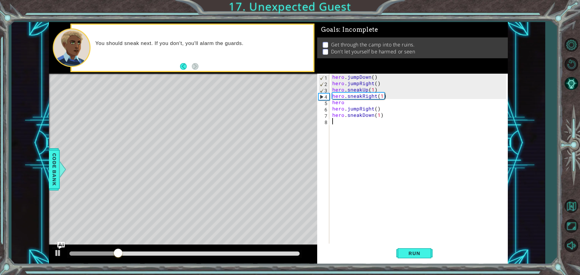
click at [468, 183] on div "hero . jumpDown ( ) hero . jumpRight ( ) hero . sneakUp ( 1 ) hero . sneakRight…" at bounding box center [420, 166] width 178 height 184
drag, startPoint x: 347, startPoint y: 103, endPoint x: 331, endPoint y: 104, distance: 16.0
click at [331, 104] on div "hero . jumpDown ( ) hero . jumpRight ( ) hero . sneakUp ( 1 ) hero . sneakRight…" at bounding box center [420, 166] width 178 height 184
type textarea "hero"
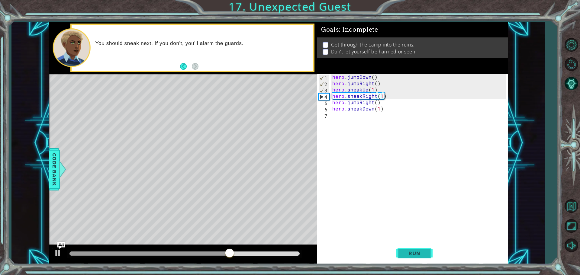
click at [407, 250] on span "Run" at bounding box center [414, 253] width 24 height 6
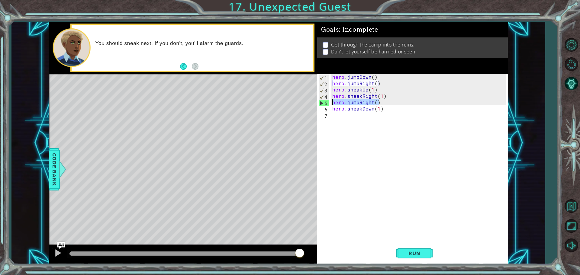
drag, startPoint x: 379, startPoint y: 101, endPoint x: 331, endPoint y: 99, distance: 48.6
click at [331, 99] on div "hero . jumpDown ( ) hero . jumpRight ( ) hero . sneakUp ( 1 ) hero . sneakRight…" at bounding box center [420, 166] width 178 height 184
type textarea "hero.jumpRight()"
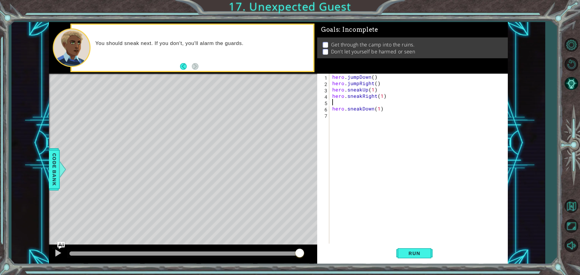
type textarea "hero.sneakRight(1)"
drag, startPoint x: 425, startPoint y: 254, endPoint x: 336, endPoint y: 158, distance: 130.3
click at [420, 247] on button "Run" at bounding box center [414, 253] width 36 height 19
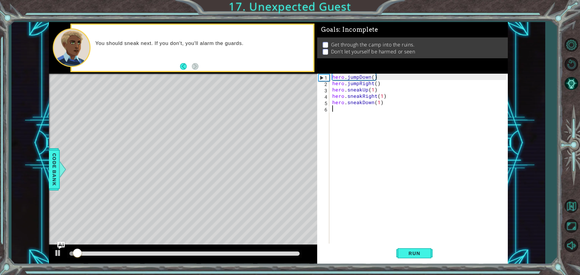
click at [338, 109] on div "hero . jumpDown ( ) hero . jumpRight ( ) hero . sneakUp ( 1 ) hero . sneakRight…" at bounding box center [420, 166] width 178 height 184
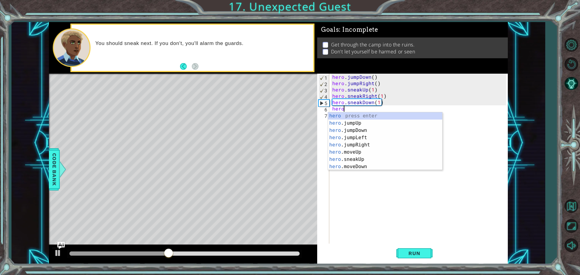
scroll to position [0, 1]
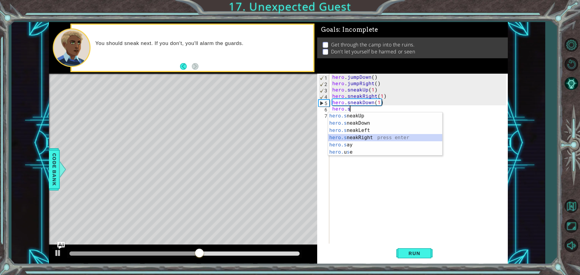
click at [373, 134] on div "hero.s neakUp press enter hero.s neakDown press enter hero.s neakLeft press ent…" at bounding box center [385, 141] width 114 height 58
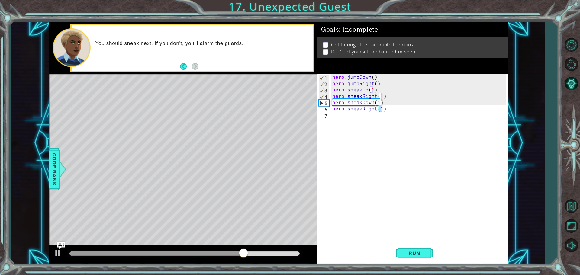
type textarea "hero.sneakRight(2)"
click at [335, 113] on div "hero . jumpDown ( ) hero . jumpRight ( ) hero . sneakUp ( 1 ) hero . sneakRight…" at bounding box center [420, 166] width 178 height 184
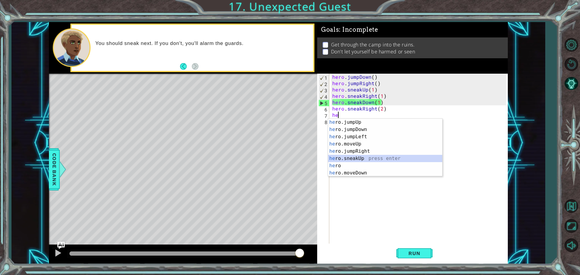
click at [366, 159] on div "he ro.jumpUp press enter he ro.jumpDown press enter he ro.jumpLeft press enter …" at bounding box center [385, 155] width 114 height 72
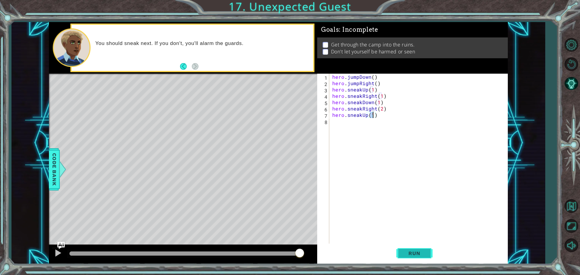
type textarea "hero.sneakUp(1)"
click at [417, 252] on span "Run" at bounding box center [414, 253] width 24 height 6
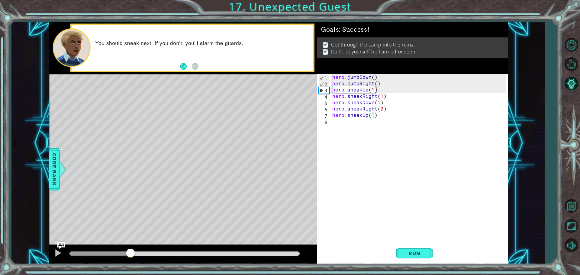
click at [130, 251] on div at bounding box center [184, 253] width 230 height 4
click at [138, 251] on div at bounding box center [184, 253] width 230 height 4
drag, startPoint x: 141, startPoint y: 251, endPoint x: 151, endPoint y: 251, distance: 10.6
click at [149, 251] on div at bounding box center [184, 253] width 230 height 4
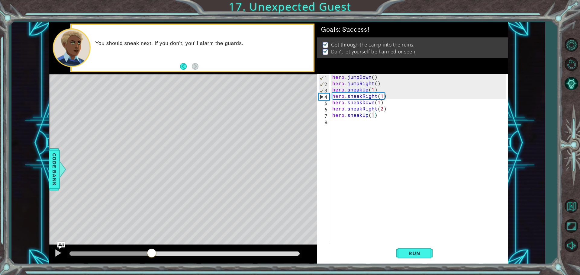
drag, startPoint x: 151, startPoint y: 251, endPoint x: 158, endPoint y: 252, distance: 7.3
drag, startPoint x: 158, startPoint y: 252, endPoint x: 164, endPoint y: 252, distance: 5.4
click at [164, 252] on div at bounding box center [184, 253] width 230 height 4
drag, startPoint x: 164, startPoint y: 252, endPoint x: 171, endPoint y: 252, distance: 6.9
click at [164, 252] on div at bounding box center [116, 253] width 94 height 4
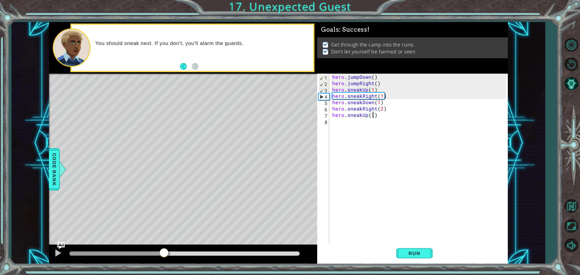
click at [176, 252] on div at bounding box center [184, 253] width 230 height 4
click at [181, 252] on div at bounding box center [176, 251] width 11 height 11
click at [195, 254] on div at bounding box center [184, 253] width 230 height 4
drag, startPoint x: 195, startPoint y: 254, endPoint x: 208, endPoint y: 254, distance: 13.3
click at [187, 254] on div at bounding box center [181, 252] width 11 height 11
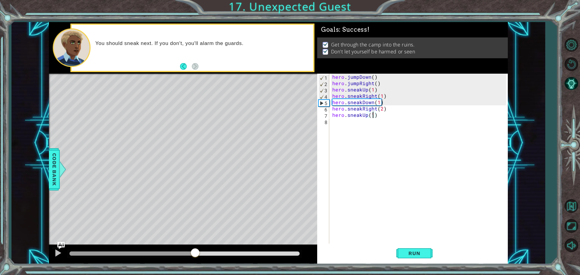
click at [210, 254] on div at bounding box center [184, 253] width 230 height 4
click at [219, 256] on div at bounding box center [184, 254] width 235 height 8
drag, startPoint x: 221, startPoint y: 256, endPoint x: 227, endPoint y: 256, distance: 6.0
click at [225, 256] on div at bounding box center [184, 254] width 235 height 8
drag, startPoint x: 232, startPoint y: 256, endPoint x: 241, endPoint y: 256, distance: 9.4
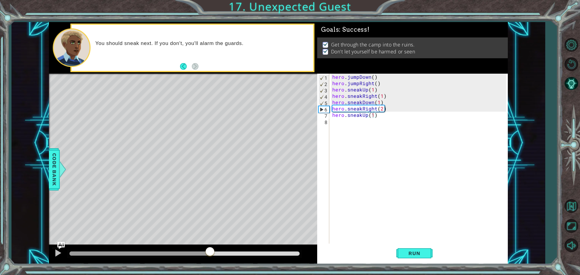
click at [233, 256] on div at bounding box center [184, 254] width 235 height 8
click at [250, 256] on div at bounding box center [184, 254] width 235 height 8
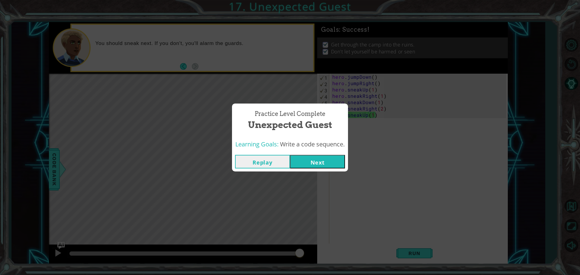
drag, startPoint x: 213, startPoint y: 254, endPoint x: 327, endPoint y: 267, distance: 115.2
click at [327, 267] on body "1 ההההההההההההההההההההההההההההההההההההההההההההההההההההההההההההההההההההההההההההה…" at bounding box center [290, 137] width 580 height 275
click at [298, 163] on button "Next" at bounding box center [317, 162] width 55 height 14
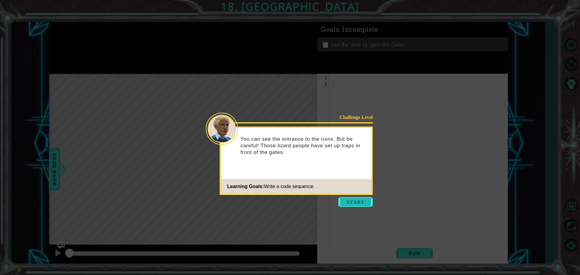
click at [359, 204] on button "Start" at bounding box center [355, 202] width 34 height 10
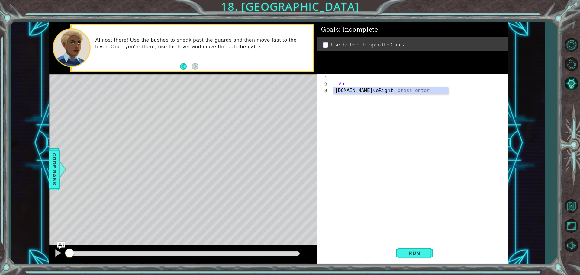
scroll to position [0, 0]
type textarea "v"
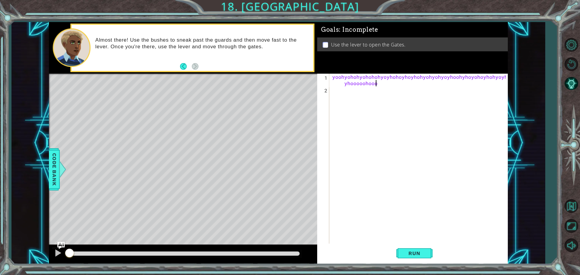
scroll to position [0, 13]
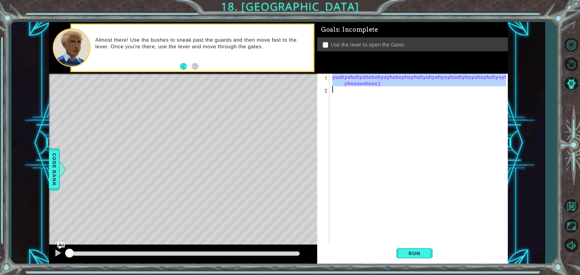
drag, startPoint x: 331, startPoint y: 78, endPoint x: 412, endPoint y: 107, distance: 86.2
click at [412, 107] on div "yoohyohohyohohohyoyhohoyhoyhohyohyohyoyhoohyhoyohoyhohyoyhho yhooooohoooj" at bounding box center [420, 169] width 178 height 190
type textarea "yoohyohohyohohohyoyhohoyhoyhohyohyohyoyhoohyhoyohoyhohyoyhhoyhooooohoooj"
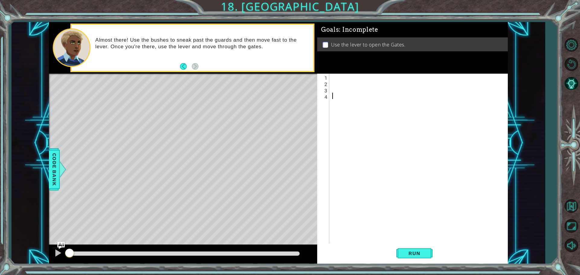
type textarea "]"
type textarea "0"
type textarea "oo"
type textarea "oo00"
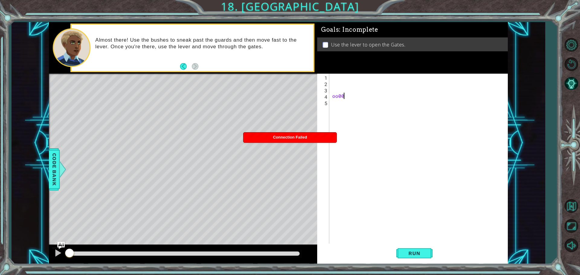
click at [288, 56] on div "methods hero use(thing) moveUp(steps) moveDown(steps) moveLeft(steps) moveRight…" at bounding box center [278, 143] width 458 height 242
click at [149, 61] on div "methods hero use(thing) moveUp(steps) moveDown(steps) moveLeft(steps) moveRight…" at bounding box center [278, 143] width 458 height 242
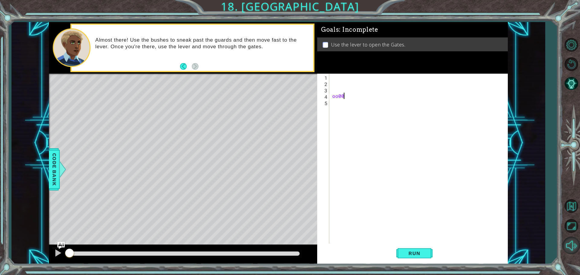
click at [579, 232] on div "1 ההההההההההההההההההההההההההההההההההההההההההההההההההההההההההההההההההההההההההההה…" at bounding box center [290, 137] width 580 height 275
click at [18, 120] on div "1 ההההההההההההההההההההההההההההההההההההההההההההההההההההההההההההההההההההההההההההה…" at bounding box center [277, 143] width 533 height 242
click at [384, 80] on div "1 ההההההההההההההההההההההההההההההההההההההההההההההההההההההההההההההההההההההההההההה…" at bounding box center [278, 143] width 458 height 242
click at [0, 187] on div "1 ההההההההההההההההההההההההההההההההההההההההההההההההההההההההההההההההההההההההההההה…" at bounding box center [290, 137] width 580 height 275
click at [7, 205] on div "1 ההההההההההההההההההההההההההההההההההההההההההההההההההההההההההההההההההההההההההההה…" at bounding box center [290, 137] width 580 height 275
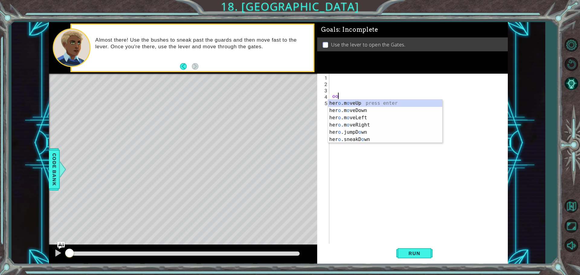
scroll to position [0, 0]
type textarea "o"
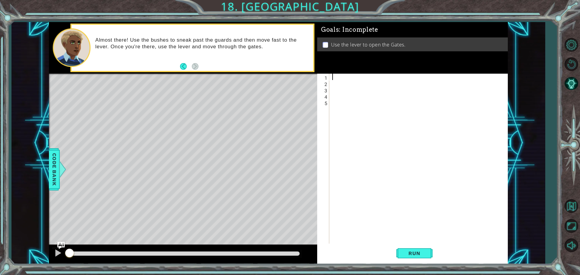
type textarea "t"
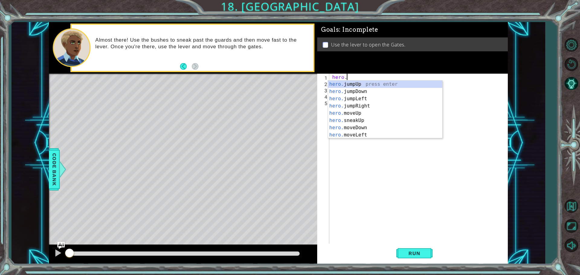
scroll to position [0, 1]
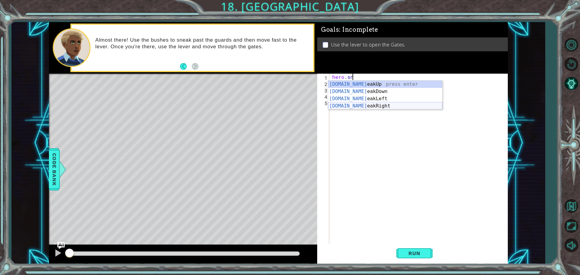
click at [338, 107] on div "[DOMAIN_NAME] eakUp press enter [DOMAIN_NAME] eakDown press enter [DOMAIN_NAME]…" at bounding box center [385, 102] width 114 height 43
type textarea "hero.sneakRight(1)"
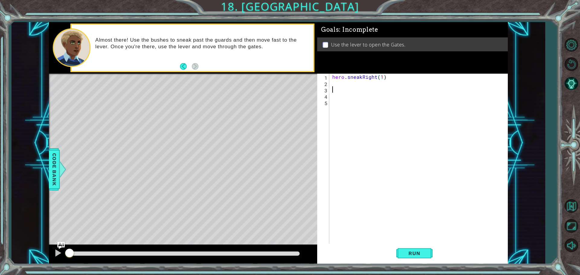
click at [337, 87] on div "hero . sneakRight ( 1 )" at bounding box center [420, 166] width 178 height 184
type textarea "he"
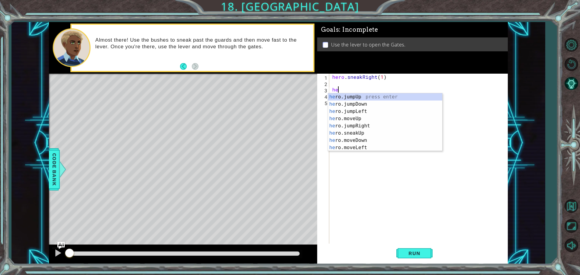
click at [335, 82] on div "hero . sneakRight ( 1 ) he" at bounding box center [420, 166] width 178 height 184
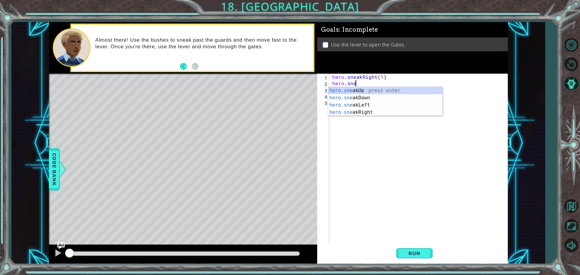
scroll to position [0, 1]
click at [366, 88] on div "hero.sne a k Up press enter hero.sne a k Down press enter hero.sne a k Left pre…" at bounding box center [385, 108] width 114 height 43
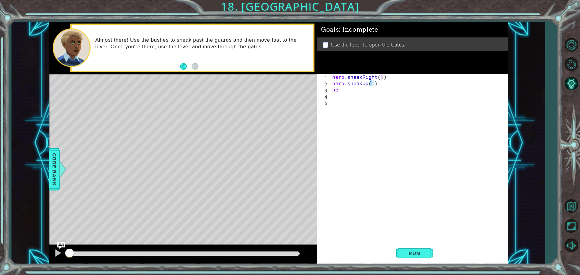
click at [341, 91] on div "hero . sneakRight ( 1 ) hero . sneakUp ( 1 ) he" at bounding box center [420, 166] width 178 height 184
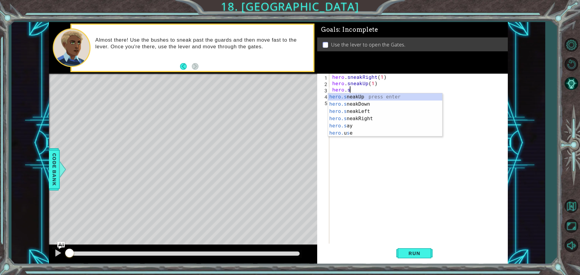
scroll to position [0, 1]
click at [359, 115] on div "hero.sne akUp press enter hero.sne akDown press enter hero.sne akLeft press ent…" at bounding box center [385, 114] width 114 height 43
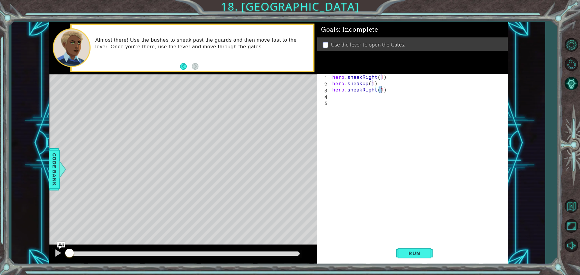
scroll to position [0, 3]
drag, startPoint x: 332, startPoint y: 93, endPoint x: 332, endPoint y: 89, distance: 3.3
click at [332, 89] on div "hero . sneakRight ( 1 ) hero . sneakUp ( 1 ) hero . sneakRight ( 1 )" at bounding box center [420, 166] width 178 height 184
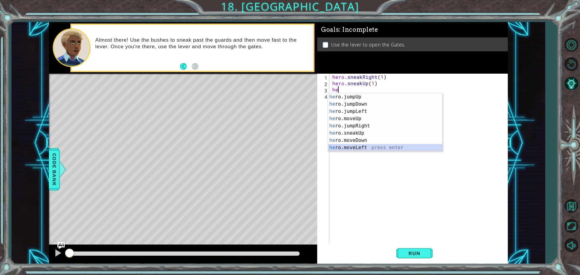
click at [370, 146] on div "he ro.jumpUp press enter he ro.jumpDown press enter he ro.jumpLeft press enter …" at bounding box center [385, 129] width 114 height 72
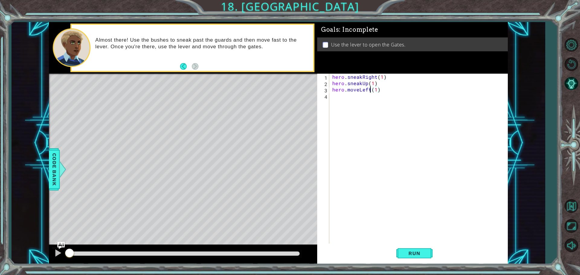
click at [369, 90] on div "hero . sneakRight ( 1 ) hero . sneakUp ( 1 ) hero . moveLeft ( 1 )" at bounding box center [420, 166] width 178 height 184
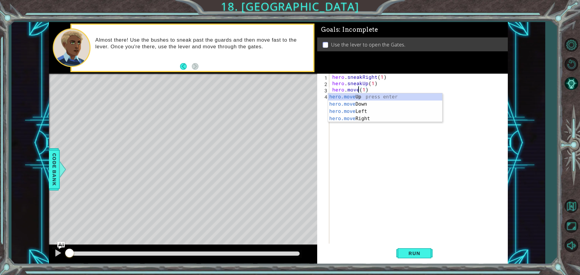
scroll to position [0, 2]
click at [384, 98] on div "hero.moveRi ght press enter" at bounding box center [385, 104] width 114 height 22
type textarea "hero.moveRight(1)(1)"
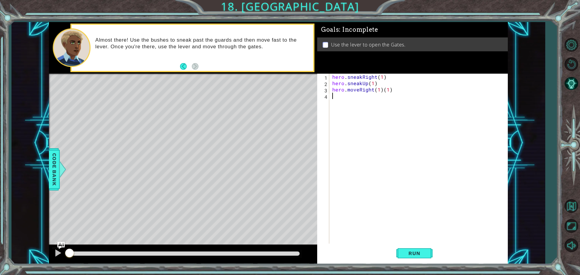
drag, startPoint x: 392, startPoint y: 93, endPoint x: 382, endPoint y: 93, distance: 10.9
click at [382, 93] on div "hero . sneakRight ( 1 ) hero . sneakUp ( 1 ) hero . moveRight ( 1 ) ( 1 )" at bounding box center [420, 166] width 178 height 184
drag, startPoint x: 382, startPoint y: 88, endPoint x: 391, endPoint y: 87, distance: 9.7
click at [391, 87] on div "hero . sneakRight ( 1 ) hero . sneakUp ( 1 ) hero . moveRight ( 1 ) ( 1 )" at bounding box center [420, 166] width 178 height 184
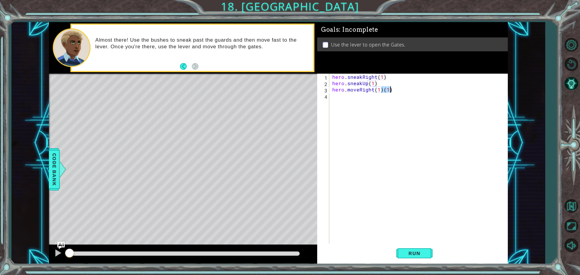
type textarea "hero.moveRight(1)"
click at [334, 99] on div "hero . sneakRight ( 1 ) hero . sneakUp ( 1 ) hero . moveRight ( 1 )" at bounding box center [420, 166] width 178 height 184
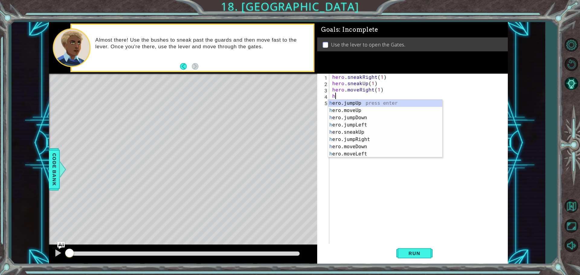
type textarea "he"
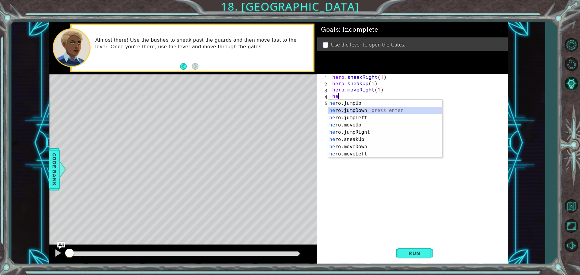
click at [347, 110] on div "he ro.jumpUp press enter he ro.jumpDown press enter he ro.jumpLeft press enter …" at bounding box center [385, 136] width 114 height 72
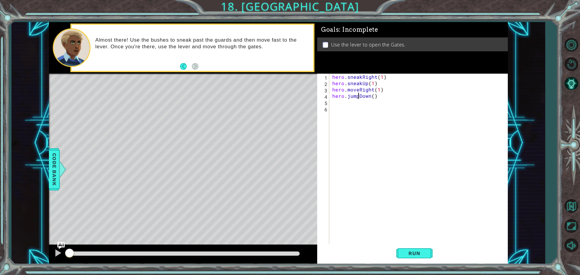
click at [357, 97] on div "hero . sneakRight ( 1 ) hero . sneakUp ( 1 ) hero . moveRight ( 1 ) hero . jump…" at bounding box center [420, 166] width 178 height 184
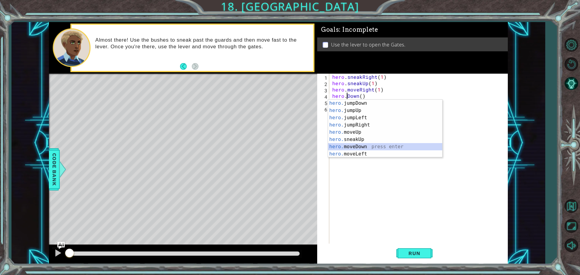
click at [376, 145] on div "hero. jumpDown press enter hero. jumpUp press enter hero. jumpLeft press enter …" at bounding box center [385, 136] width 114 height 72
type textarea "hero.moveDown(1)"
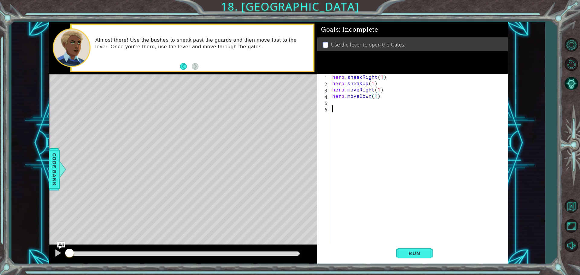
drag, startPoint x: 345, startPoint y: 107, endPoint x: 336, endPoint y: 107, distance: 9.1
click at [340, 107] on div "hero . sneakRight ( 1 ) hero . sneakUp ( 1 ) hero . moveRight ( 1 ) hero . move…" at bounding box center [420, 166] width 178 height 184
click at [331, 100] on div "hero . sneakRight ( 1 ) hero . sneakUp ( 1 ) hero . moveRight ( 1 ) hero . move…" at bounding box center [420, 166] width 178 height 184
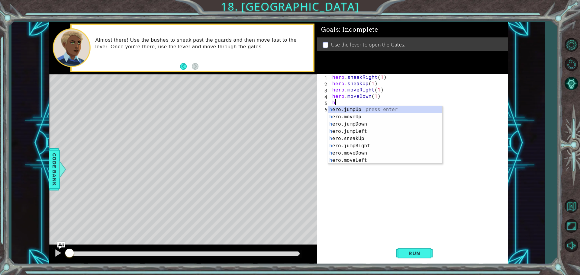
type textarea "he"
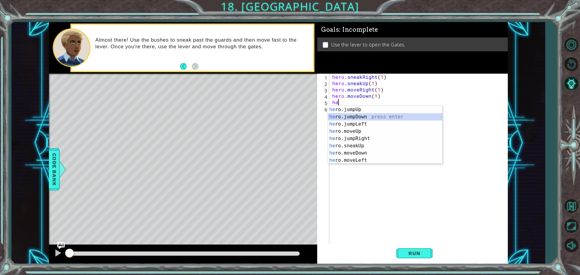
click at [360, 118] on div "he ro.jumpUp press enter he ro.jumpDown press enter he ro.jumpLeft press enter …" at bounding box center [385, 142] width 114 height 72
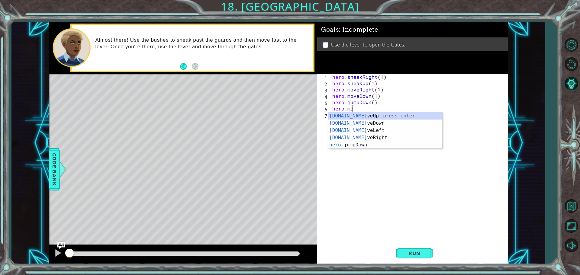
scroll to position [0, 1]
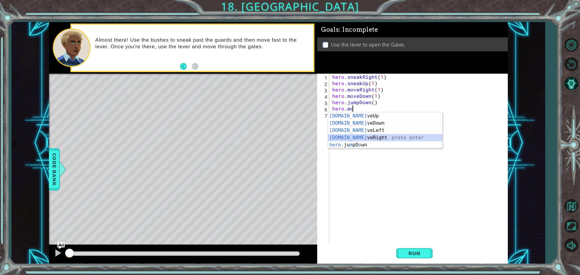
click at [393, 136] on div "[DOMAIN_NAME] veUp press enter [DOMAIN_NAME] veDown press enter [DOMAIN_NAME] v…" at bounding box center [385, 137] width 114 height 51
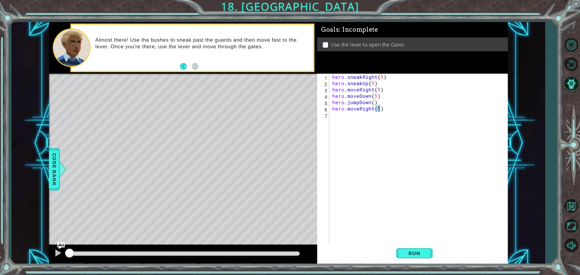
type textarea "hero.moveRight(2)"
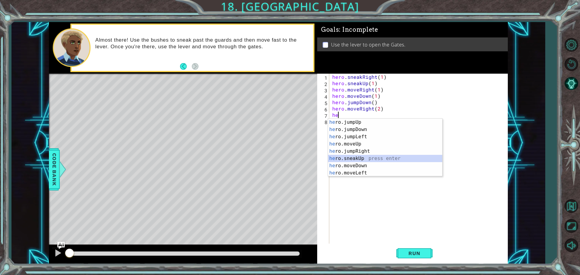
drag, startPoint x: 365, startPoint y: 157, endPoint x: 358, endPoint y: 142, distance: 16.9
click at [366, 155] on div "he ro.jumpUp press enter he ro.jumpDown press enter he ro.jumpLeft press enter …" at bounding box center [385, 155] width 114 height 72
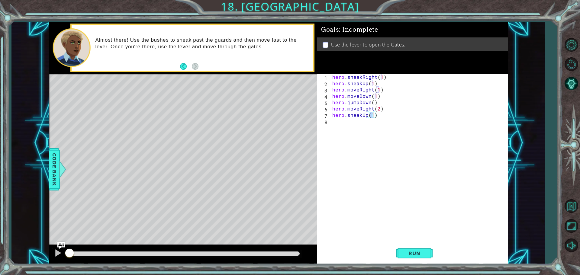
click at [361, 114] on div "hero . sneakRight ( 1 ) hero . sneakUp ( 1 ) hero . moveRight ( 1 ) hero . move…" at bounding box center [420, 166] width 178 height 184
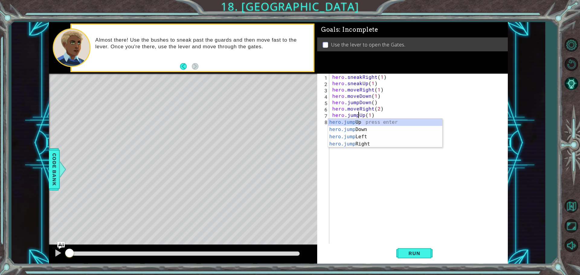
scroll to position [0, 2]
click at [397, 110] on div "hero . sneakRight ( 1 ) hero . sneakUp ( 1 ) hero . moveRight ( 1 ) hero . move…" at bounding box center [420, 166] width 178 height 184
type textarea "hero.moveRight(2)"
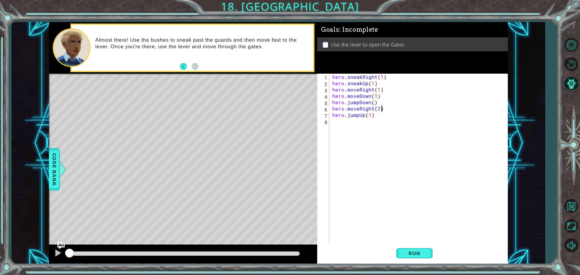
click at [338, 122] on div "hero . sneakRight ( 1 ) hero . sneakUp ( 1 ) hero . moveRight ( 1 ) hero . move…" at bounding box center [420, 166] width 178 height 184
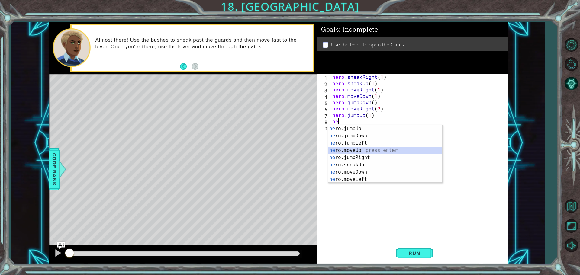
click at [365, 148] on div "he ro.jumpUp press enter he ro.jumpDown press enter he ro.jumpLeft press enter …" at bounding box center [385, 161] width 114 height 72
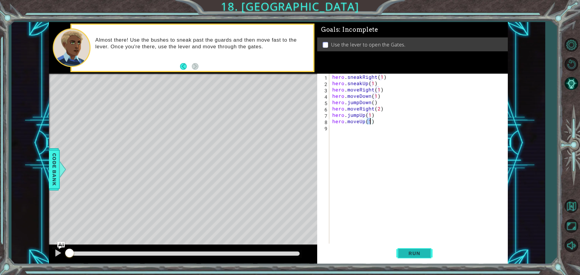
type textarea "hero.moveUp(1)"
drag, startPoint x: 423, startPoint y: 255, endPoint x: 420, endPoint y: 245, distance: 10.2
click at [422, 255] on span "Run" at bounding box center [414, 253] width 24 height 6
click at [374, 124] on div "hero . sneakRight ( 1 ) hero . sneakUp ( 1 ) hero . moveRight ( 1 ) hero . move…" at bounding box center [420, 166] width 178 height 184
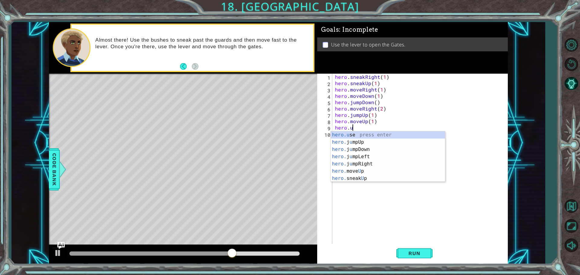
scroll to position [0, 1]
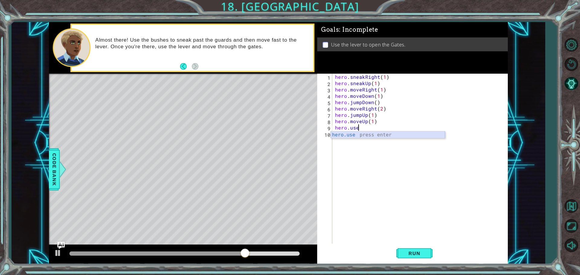
click at [358, 135] on div "hero.use press enter" at bounding box center [388, 142] width 114 height 22
click at [374, 83] on div "hero . sneakRight ( 1 ) hero . sneakUp ( 1 ) hero . moveRight ( 1 ) hero . move…" at bounding box center [421, 166] width 175 height 184
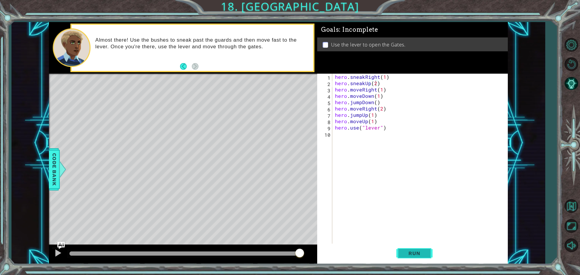
click at [423, 254] on span "Run" at bounding box center [414, 253] width 24 height 6
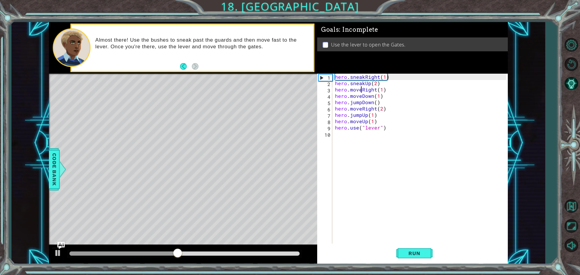
click at [360, 91] on div "hero . sneakRight ( 1 ) hero . sneakUp ( 2 ) hero . moveRight ( 1 ) hero . move…" at bounding box center [421, 166] width 175 height 184
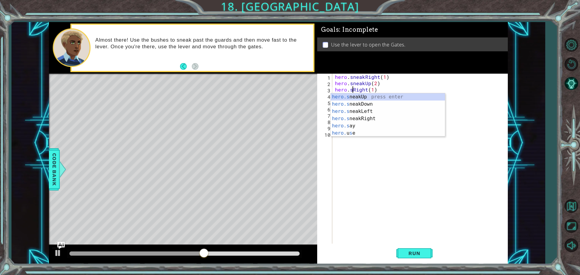
scroll to position [0, 1]
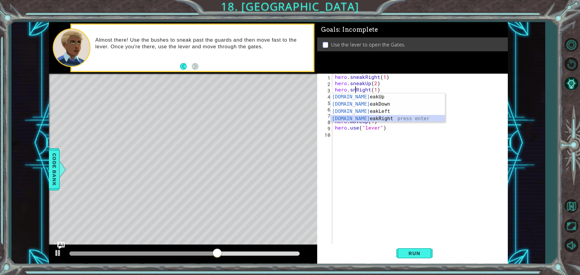
click at [379, 117] on div "[DOMAIN_NAME] eakUp press enter [DOMAIN_NAME] eakDown press enter [DOMAIN_NAME]…" at bounding box center [388, 114] width 114 height 43
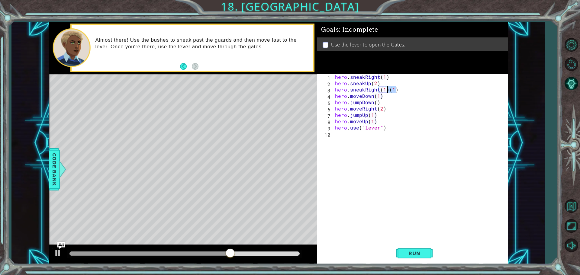
drag, startPoint x: 398, startPoint y: 89, endPoint x: 387, endPoint y: 91, distance: 11.4
click at [387, 91] on div "hero . sneakRight ( 1 ) hero . sneakUp ( 2 ) hero . sneakRight ( 1 ) ( 1 ) hero…" at bounding box center [421, 166] width 175 height 184
click at [363, 96] on div "hero . sneakRight ( 1 ) hero . sneakUp ( 2 ) hero . sneakRight ( 1 ) hero . mov…" at bounding box center [421, 166] width 175 height 184
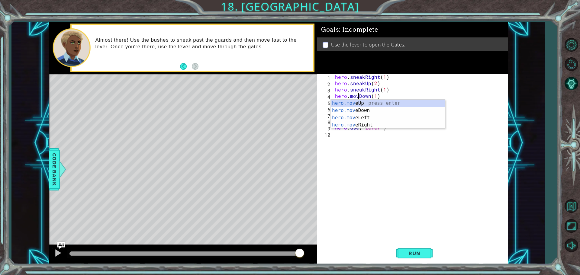
scroll to position [0, 2]
type textarea "hero.moveDown(1)"
